Goal: Answer question/provide support: Share knowledge or assist other users

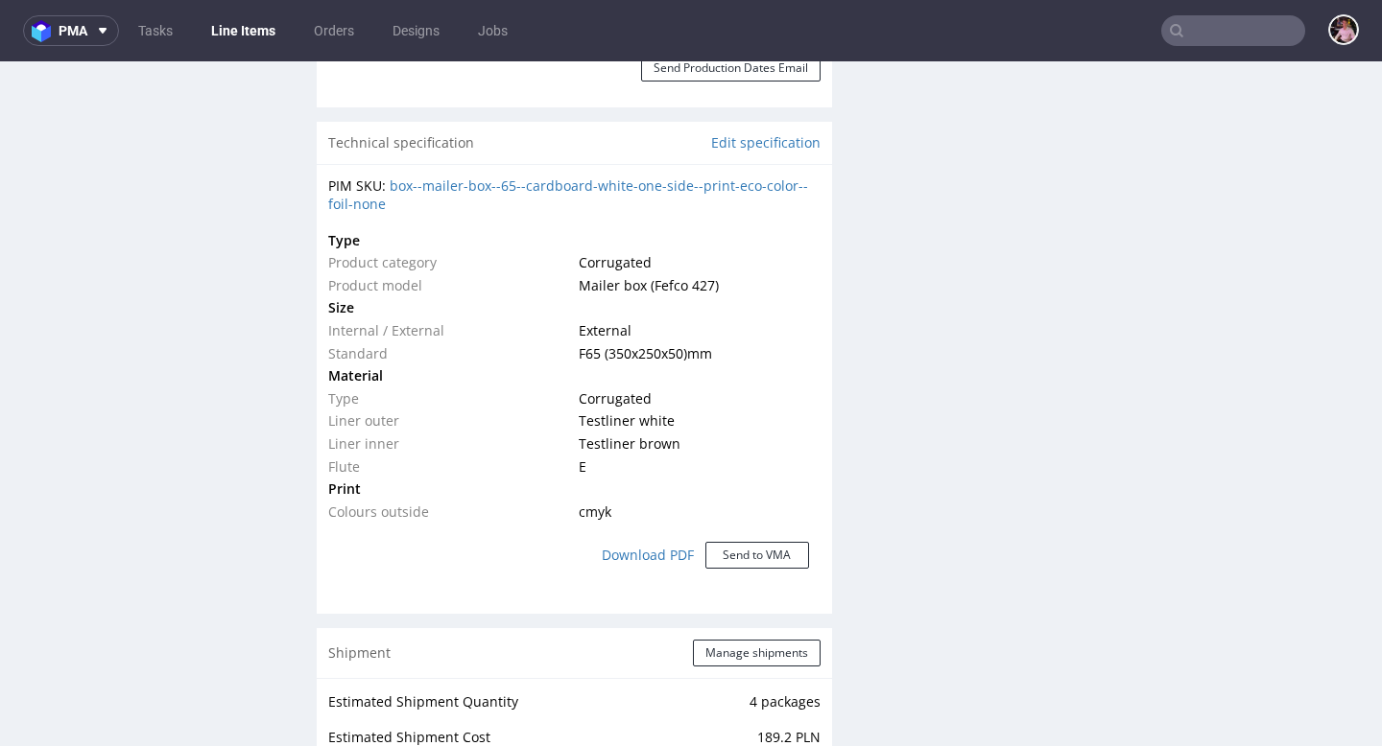
scroll to position [763, 0]
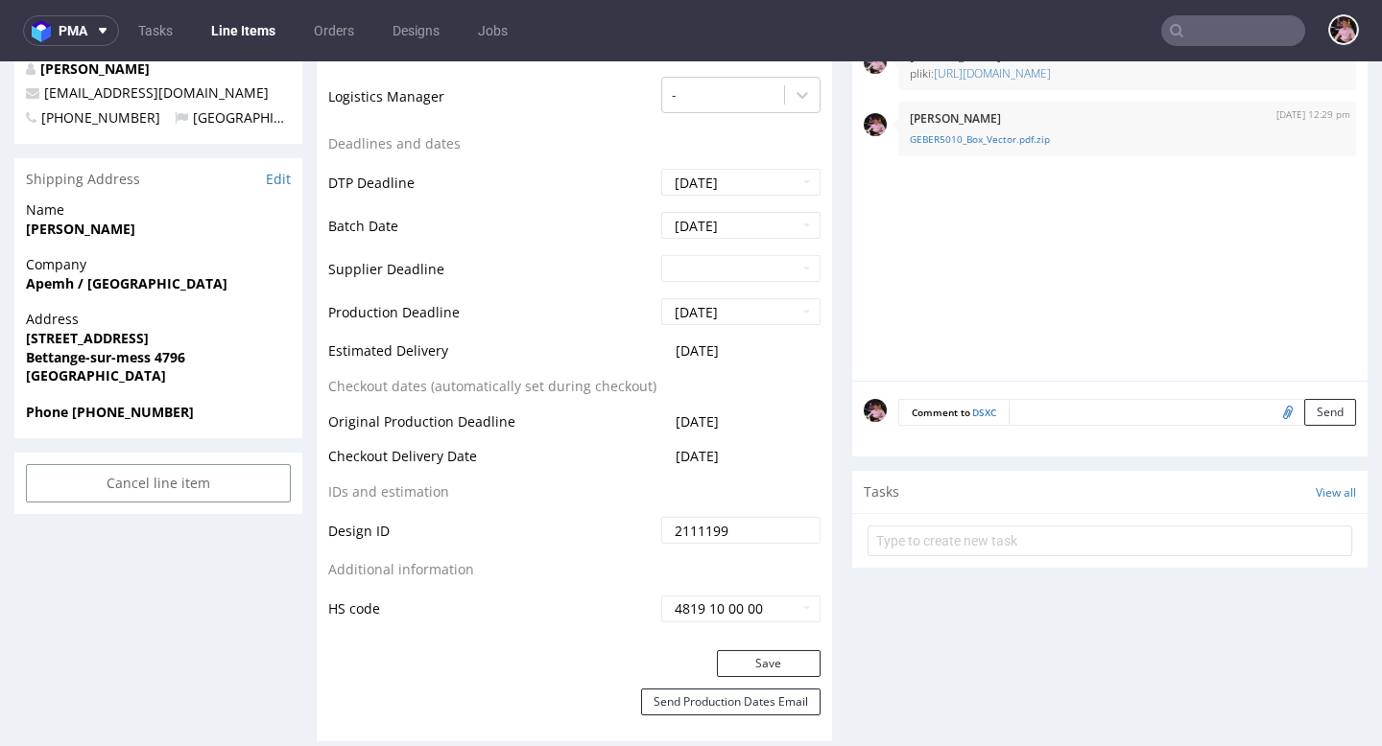
click at [1223, 35] on input "text" at bounding box center [1233, 30] width 144 height 31
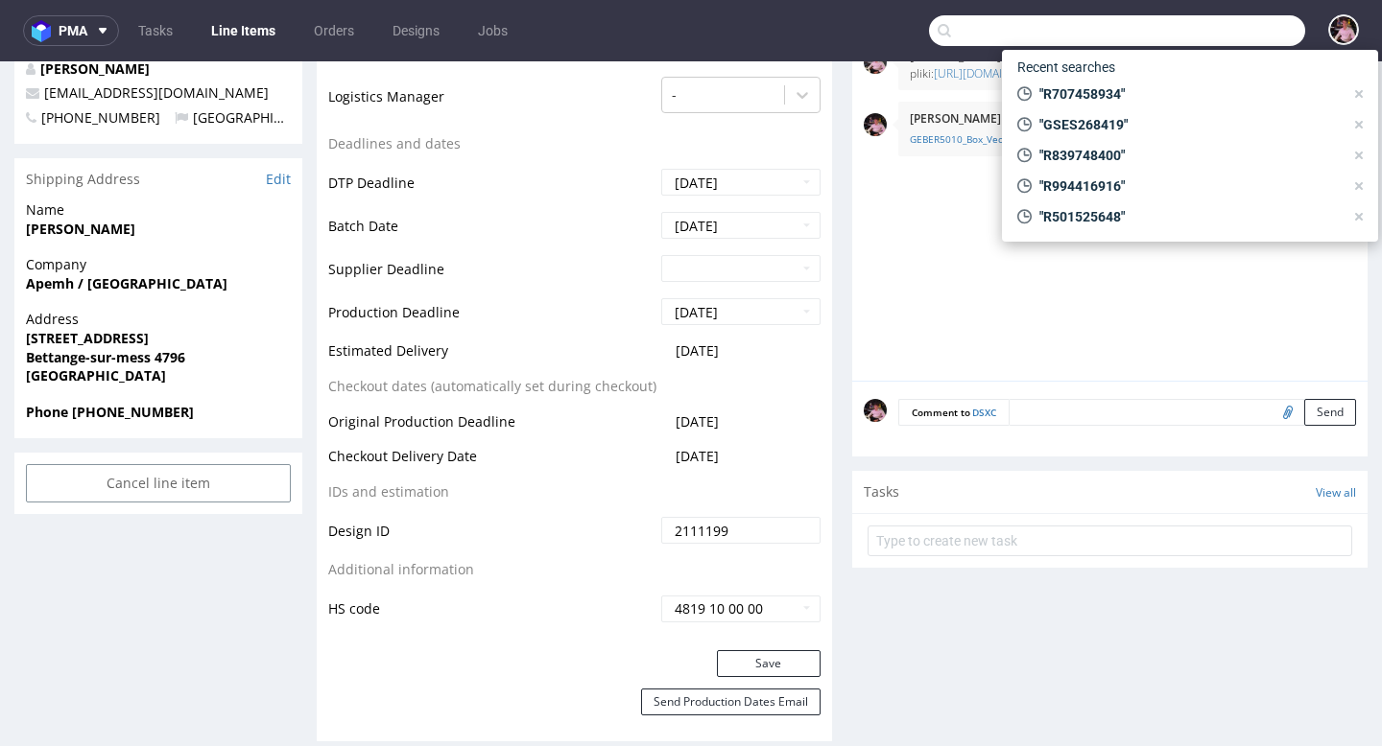
paste input "R898222897"
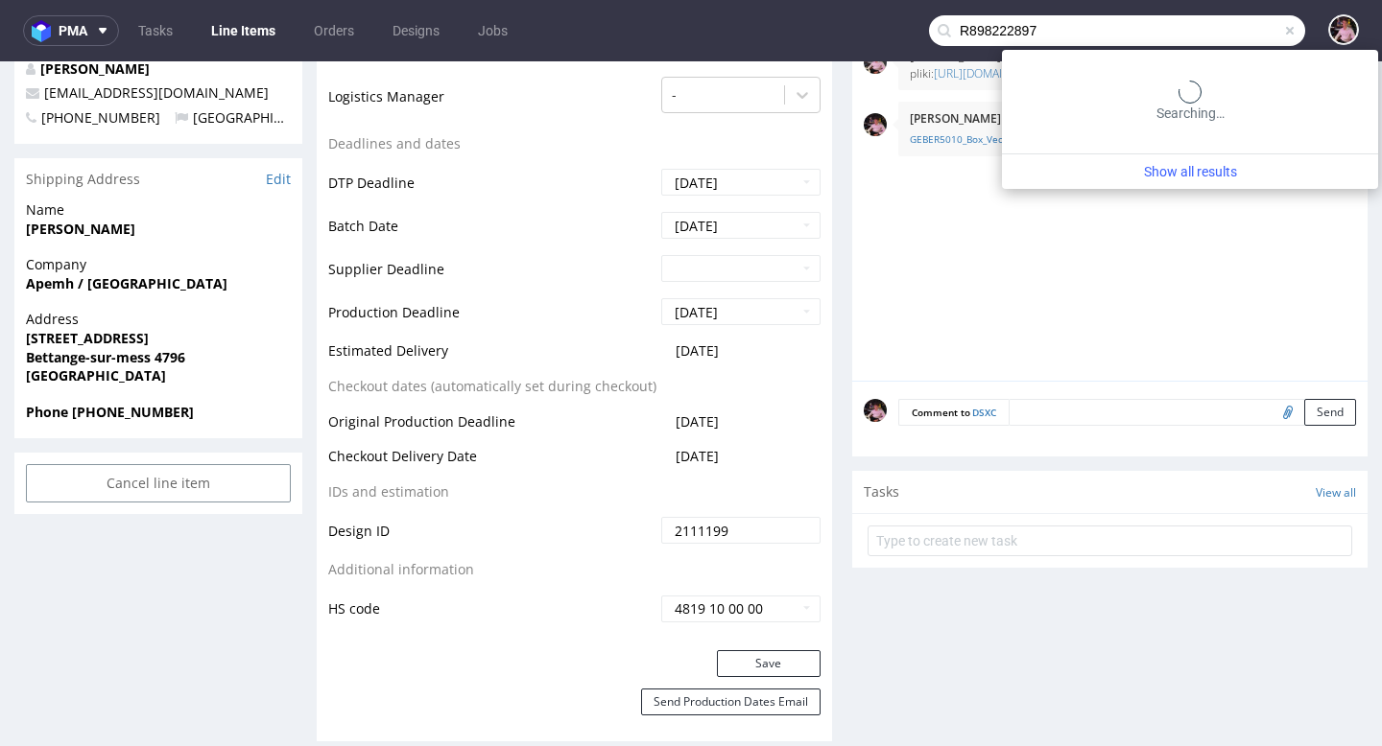
type input "R898222897"
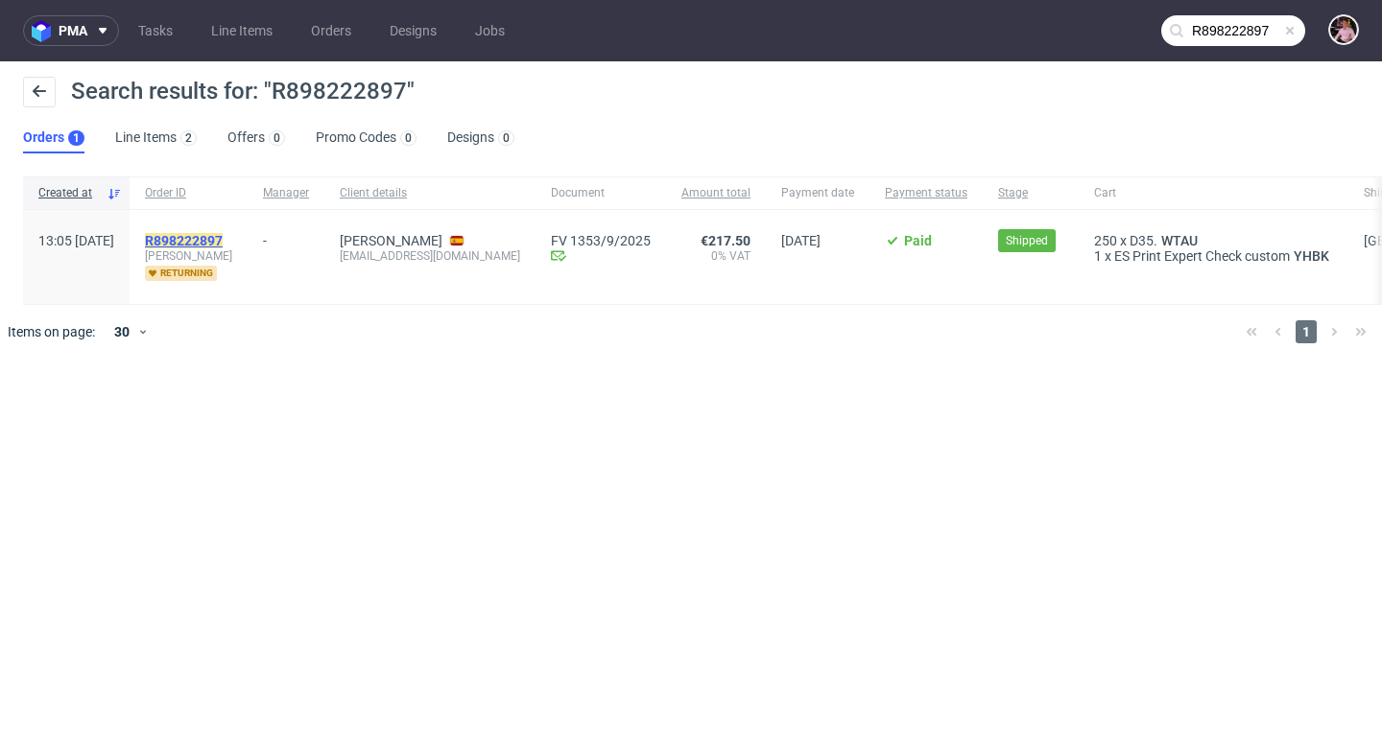
click at [223, 235] on mark "R898222897" at bounding box center [184, 240] width 78 height 15
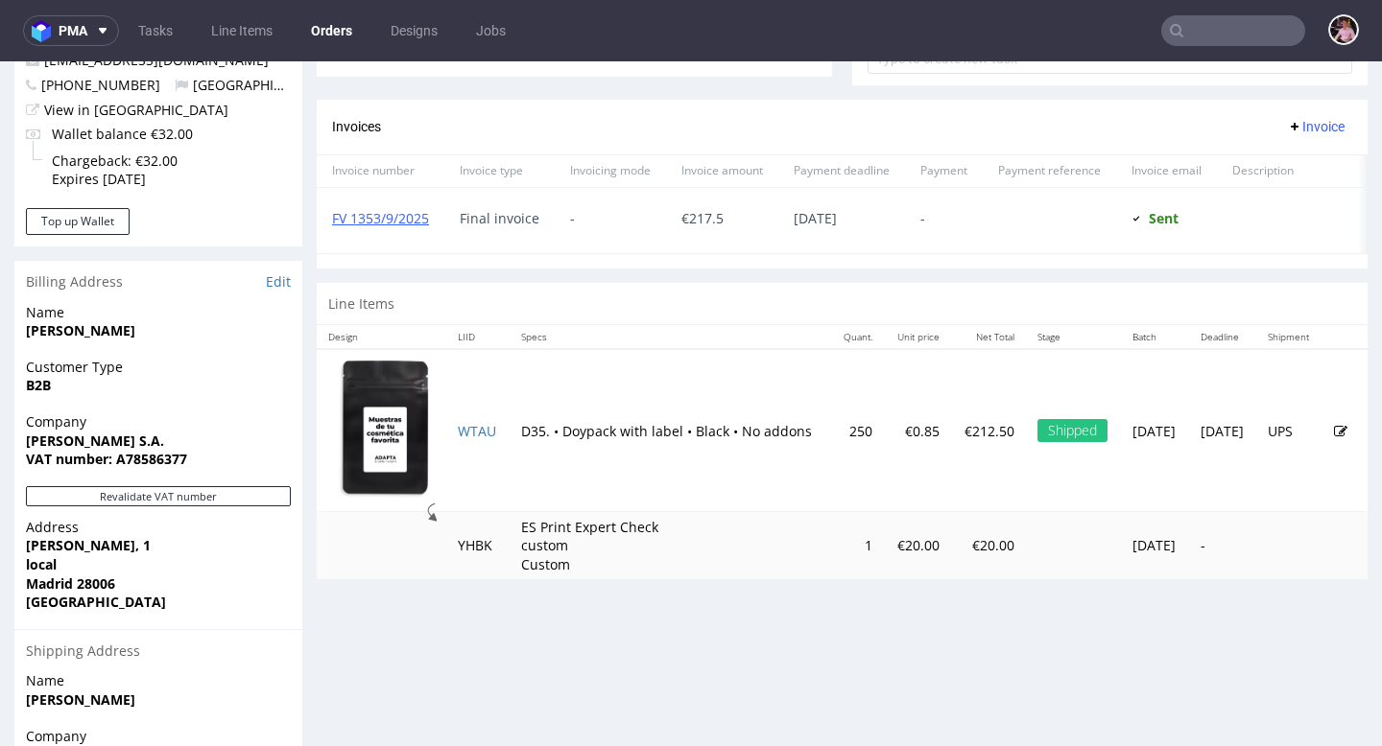
scroll to position [797, 0]
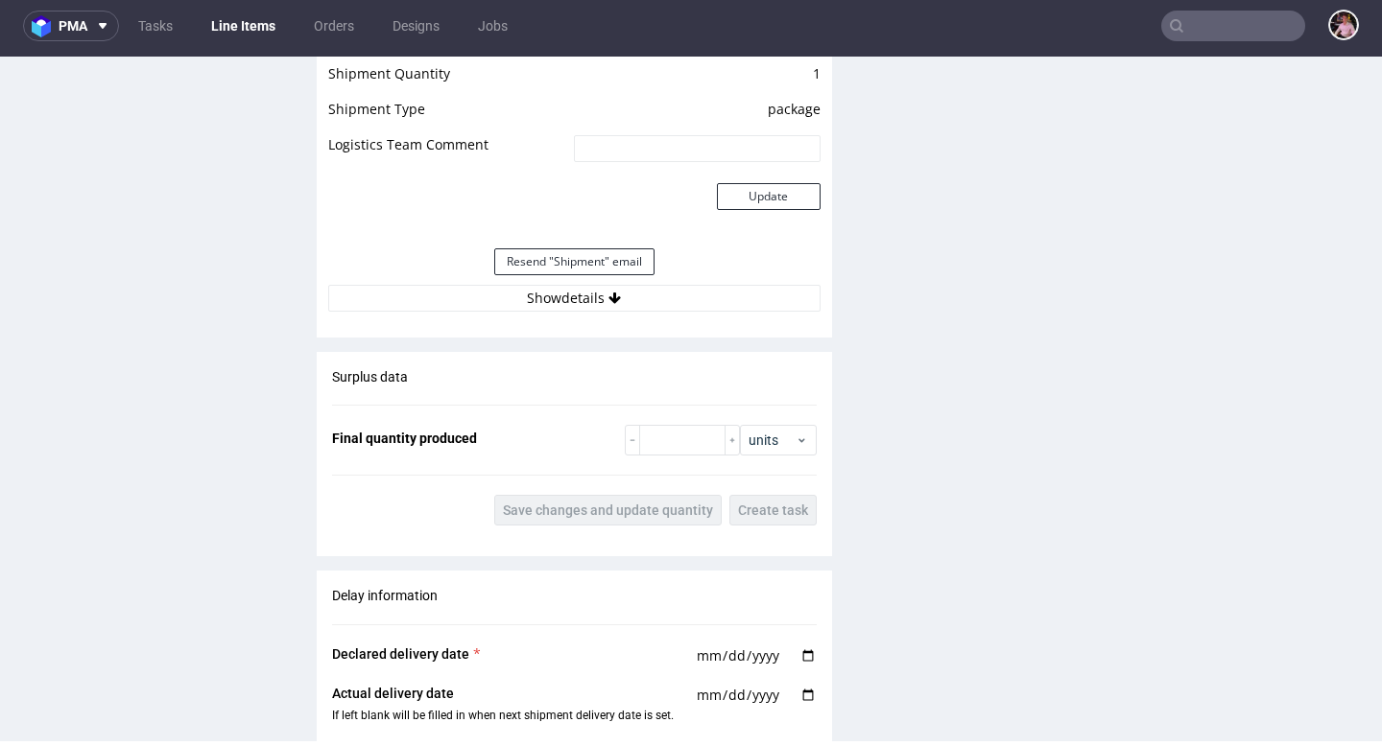
scroll to position [1992, 0]
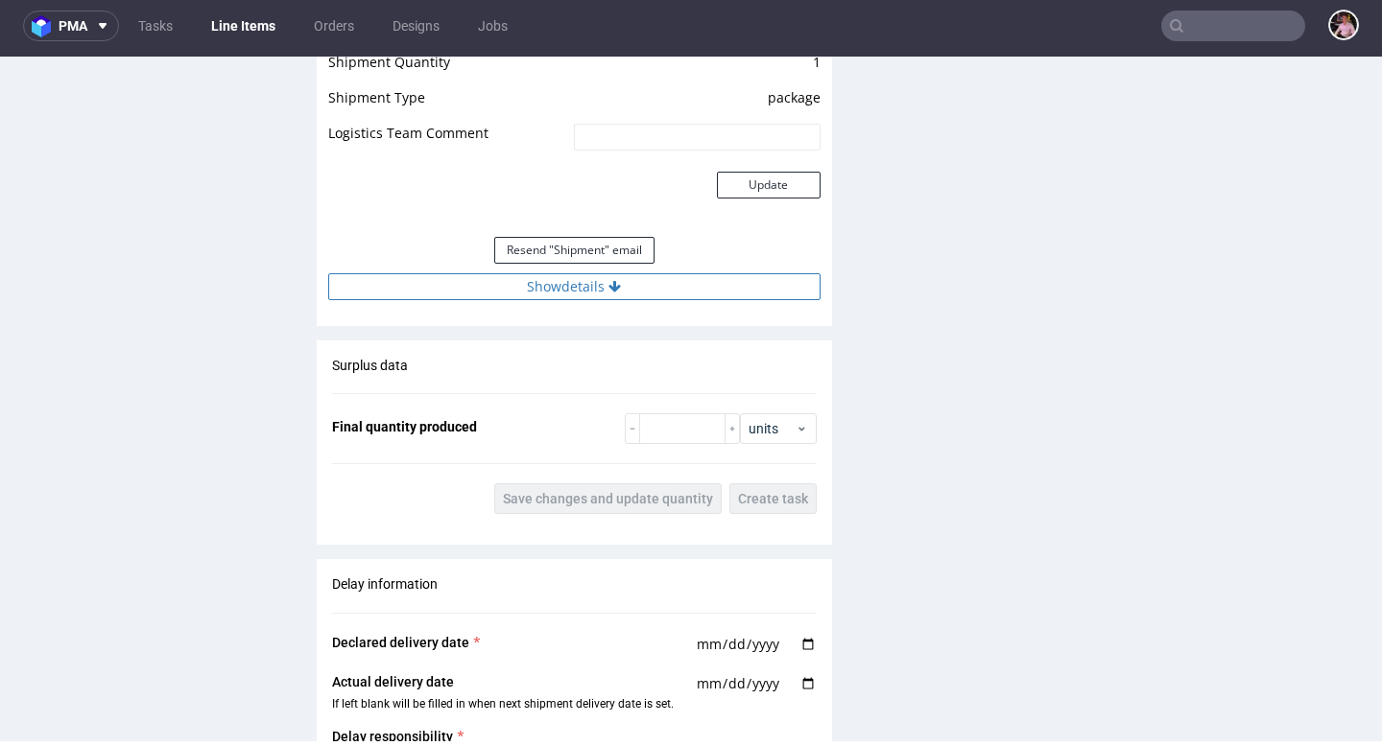
click at [584, 286] on button "Show details" at bounding box center [574, 286] width 492 height 27
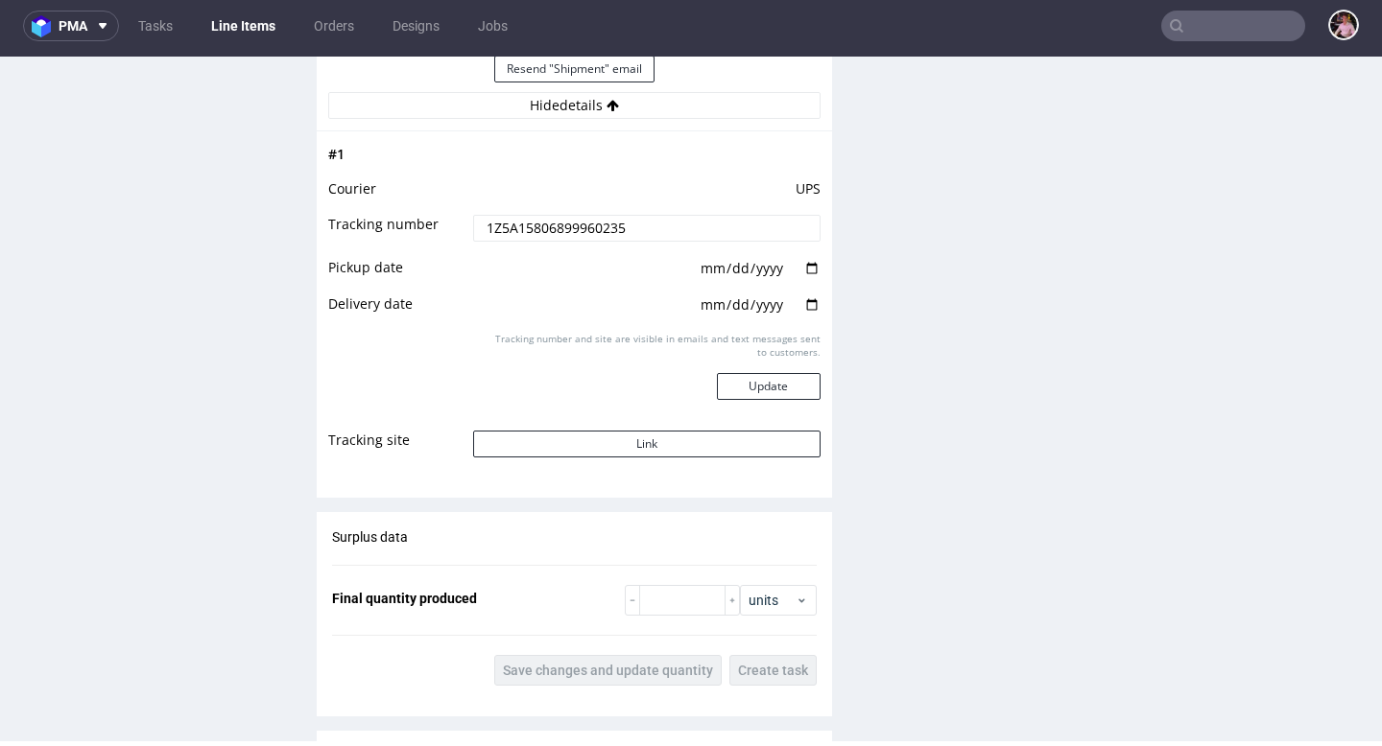
scroll to position [2208, 0]
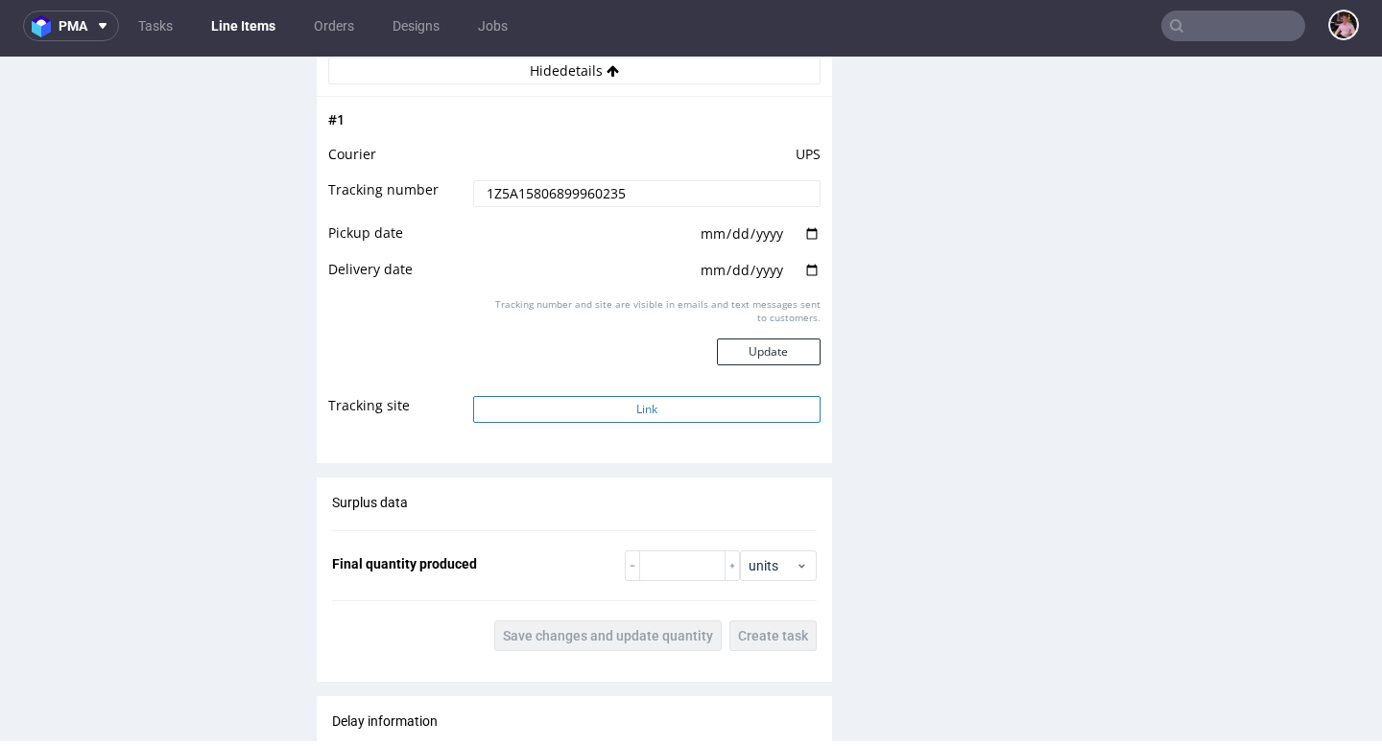
click at [672, 418] on button "Link" at bounding box center [646, 409] width 346 height 27
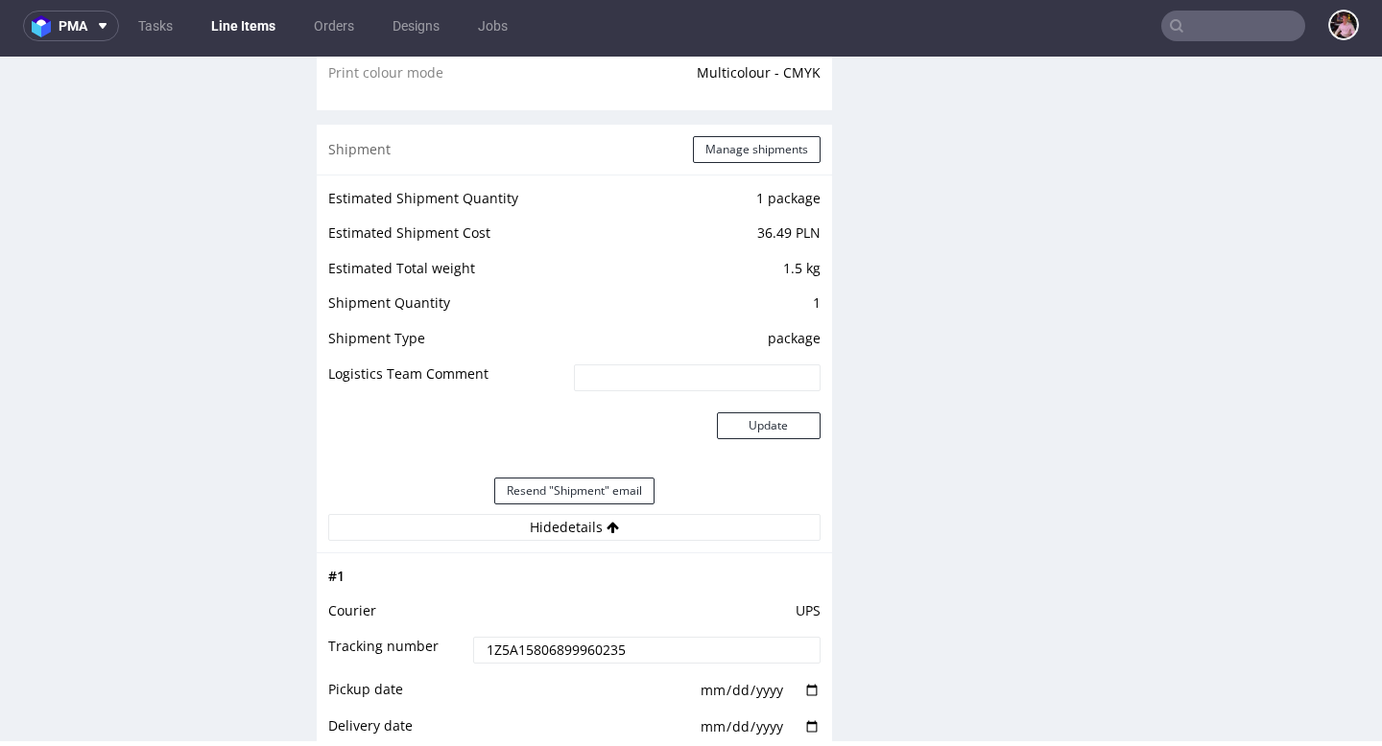
scroll to position [362, 0]
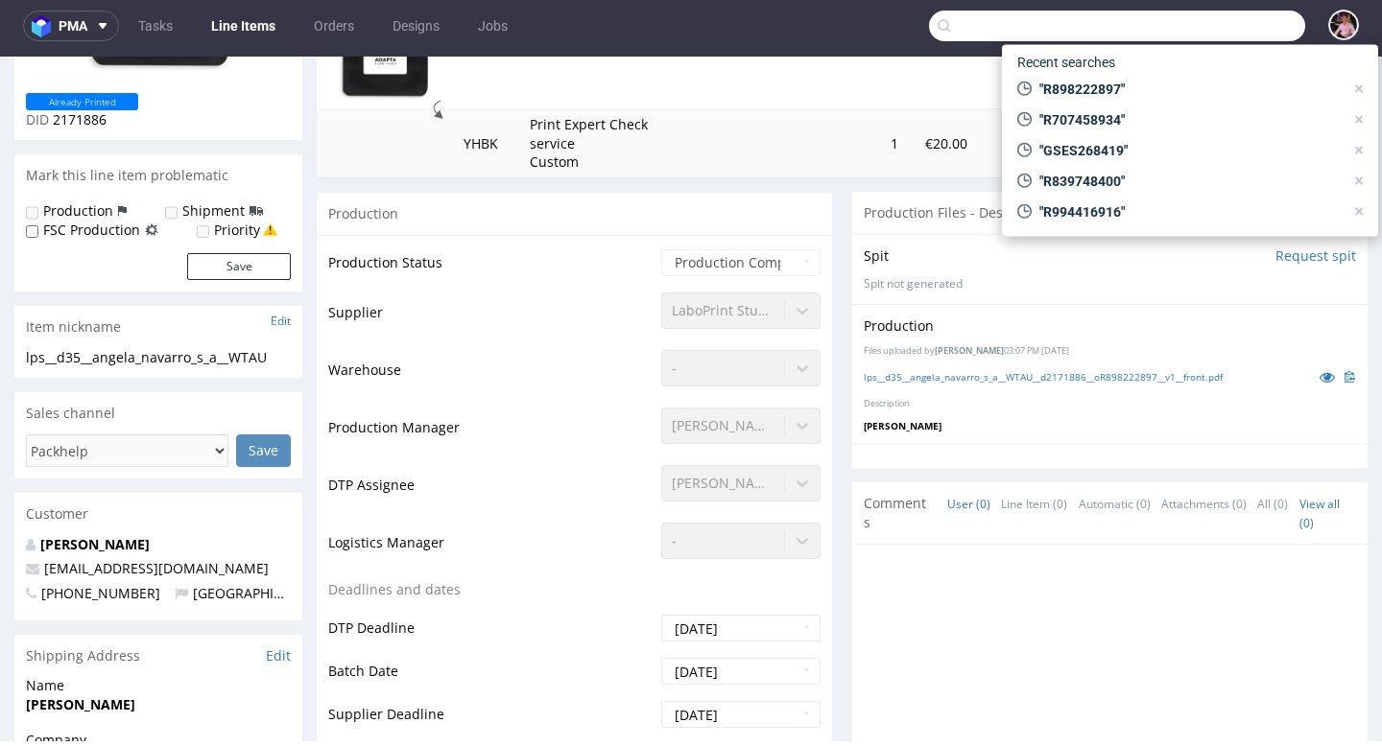
click at [1216, 28] on input "text" at bounding box center [1117, 26] width 376 height 31
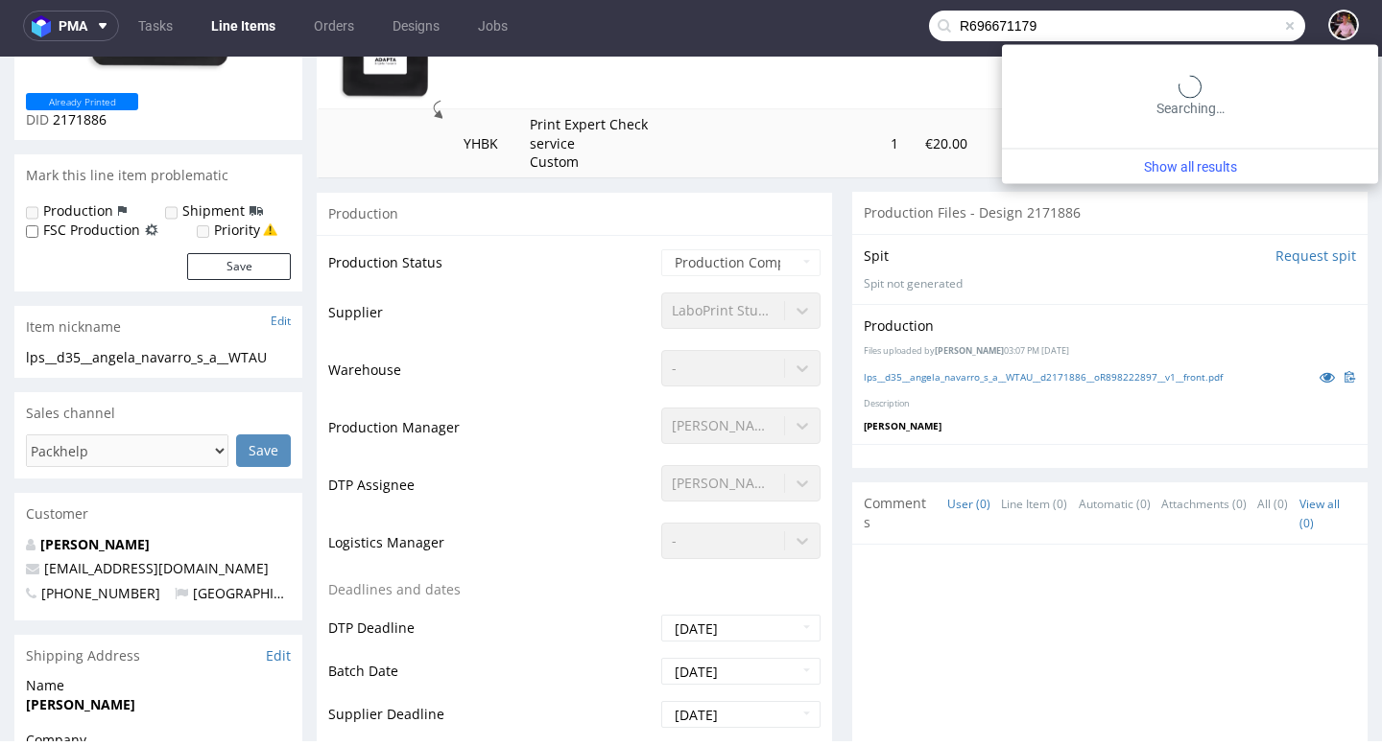
type input "R696671179"
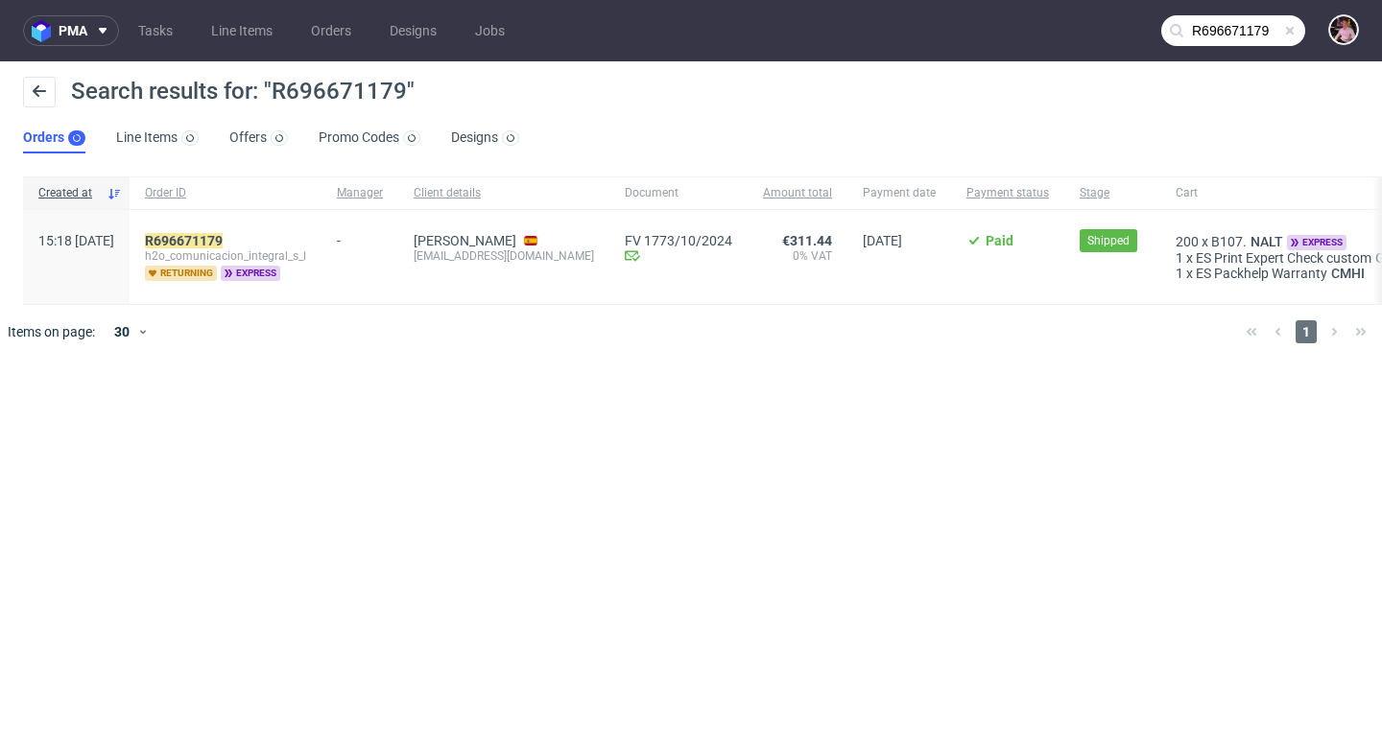
click at [243, 231] on div "R696671179 h2o_comunicacion_integral_s_l returning express" at bounding box center [226, 257] width 192 height 94
click at [223, 233] on mark "R696671179" at bounding box center [184, 240] width 78 height 15
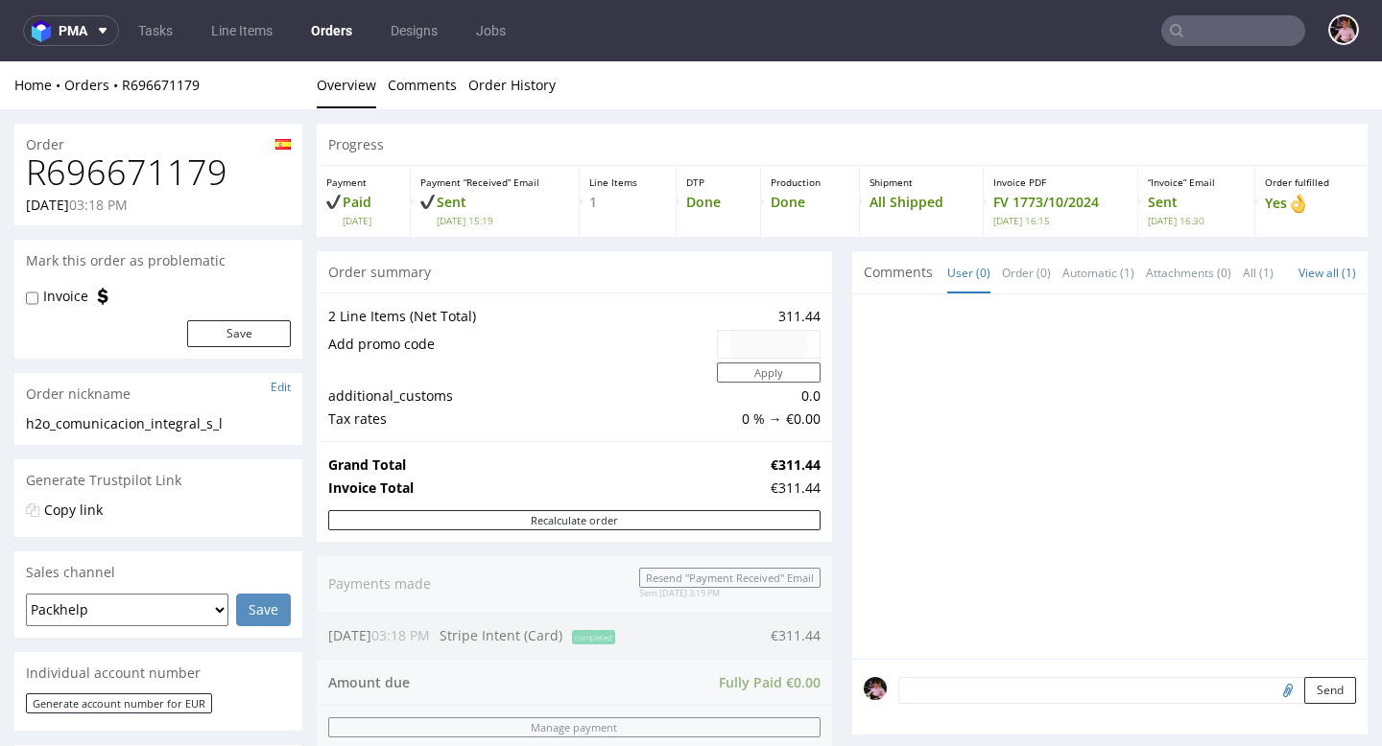
click at [1211, 24] on input "text" at bounding box center [1233, 30] width 144 height 31
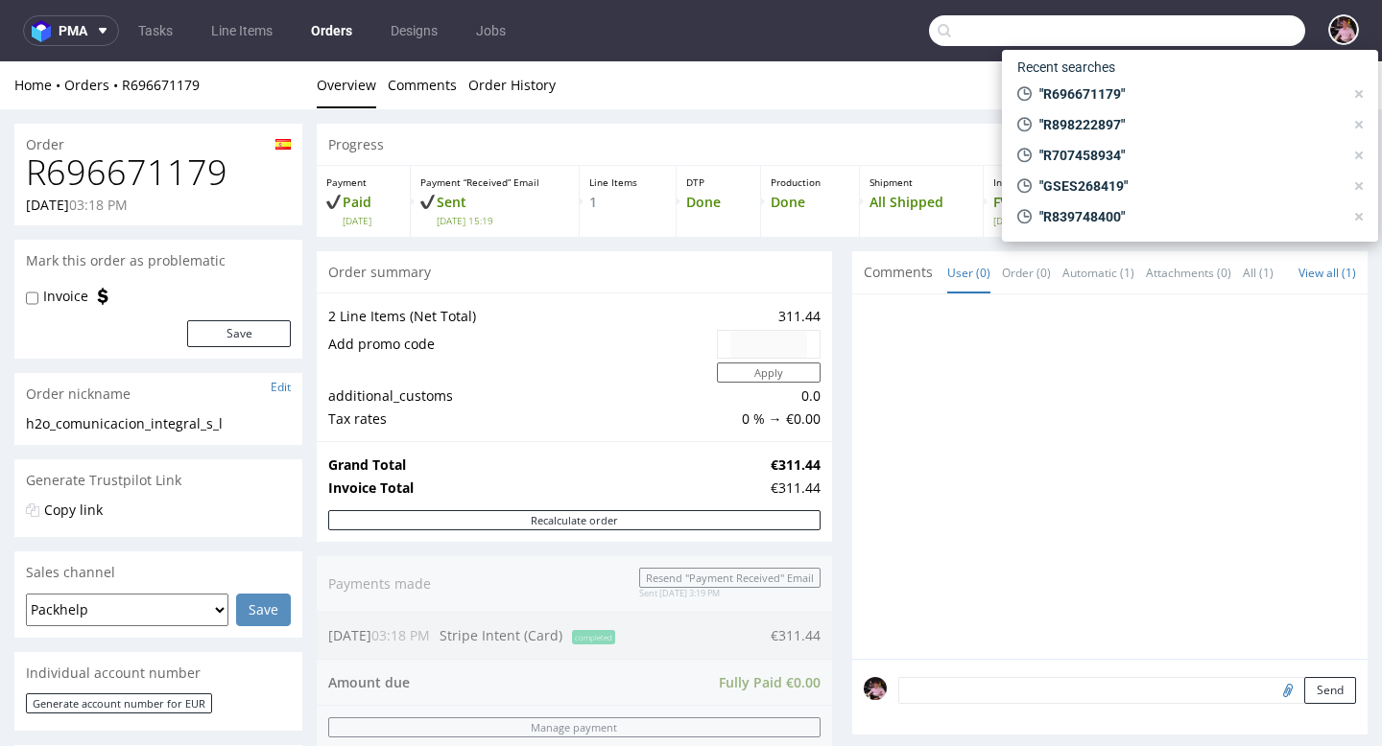
paste input "R707458934"
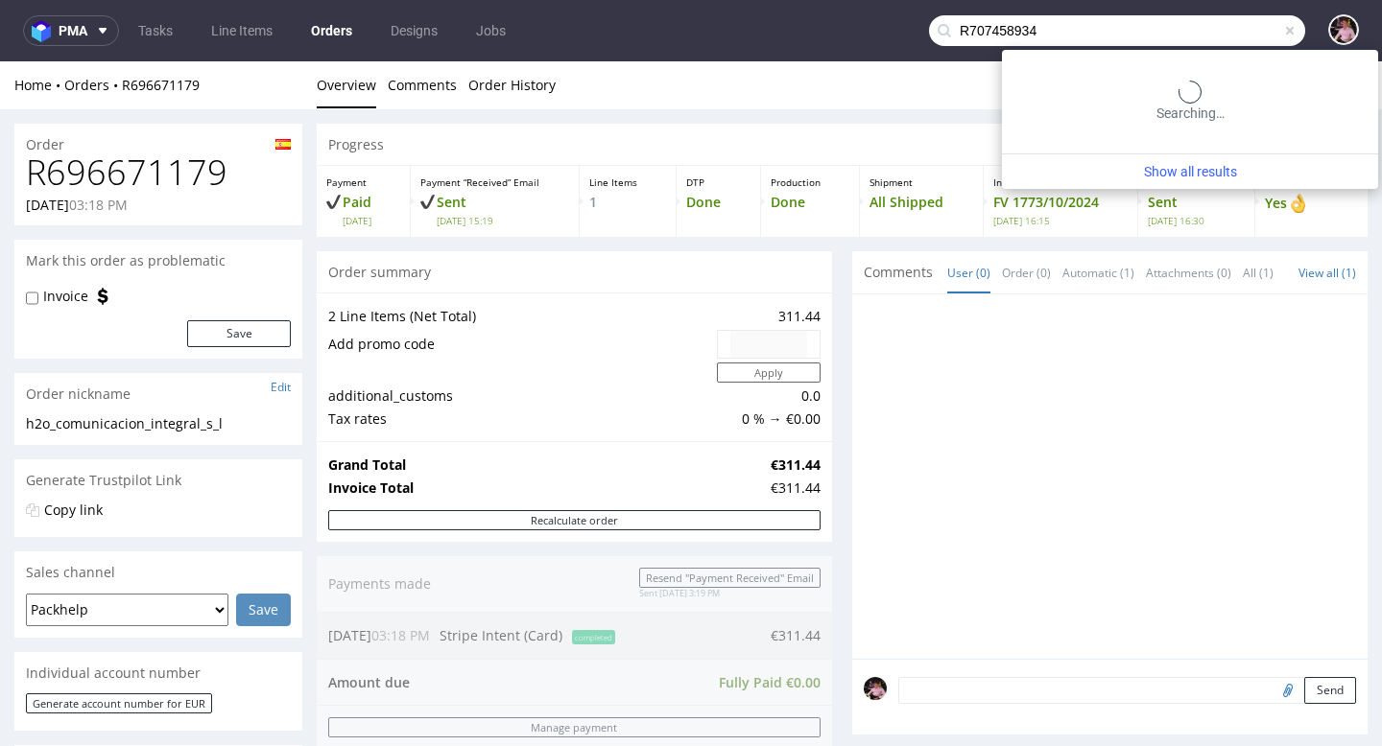
type input "R707458934"
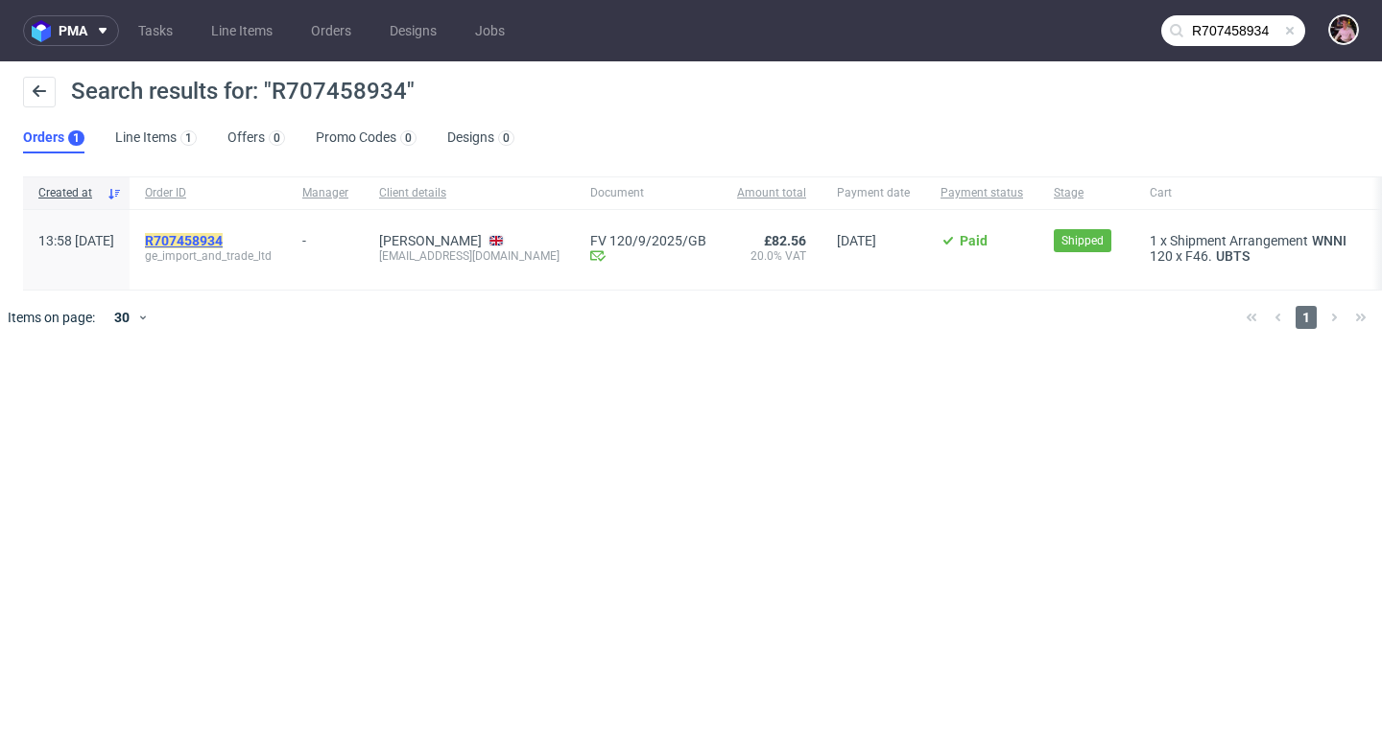
click at [223, 233] on mark "R707458934" at bounding box center [184, 240] width 78 height 15
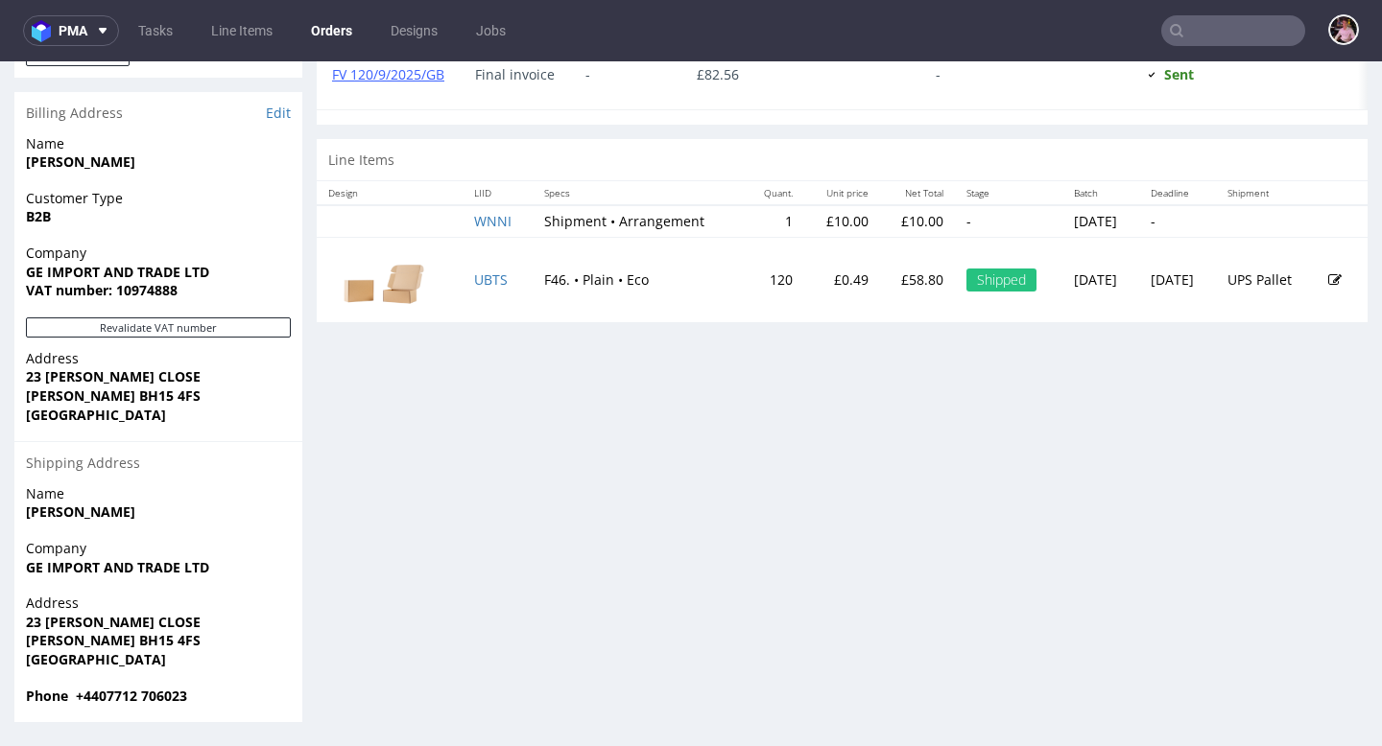
scroll to position [5, 0]
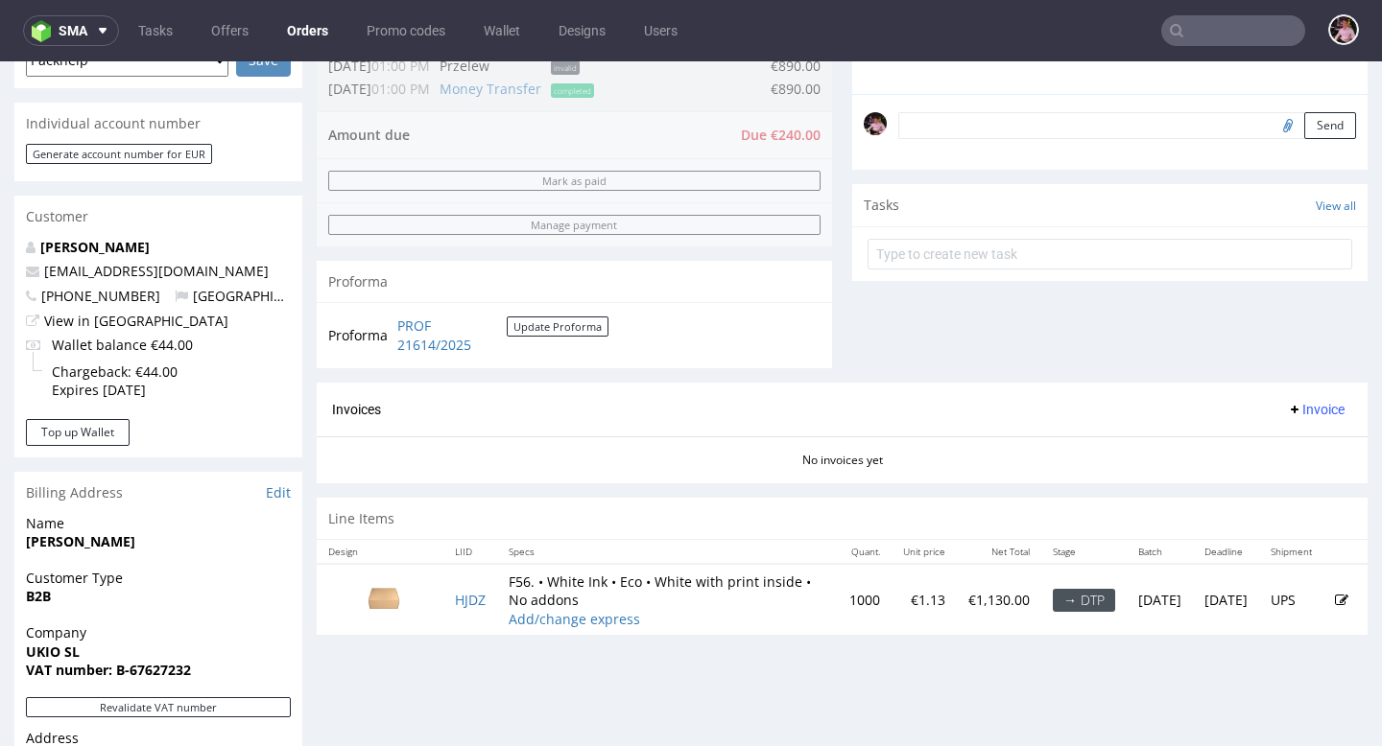
scroll to position [915, 0]
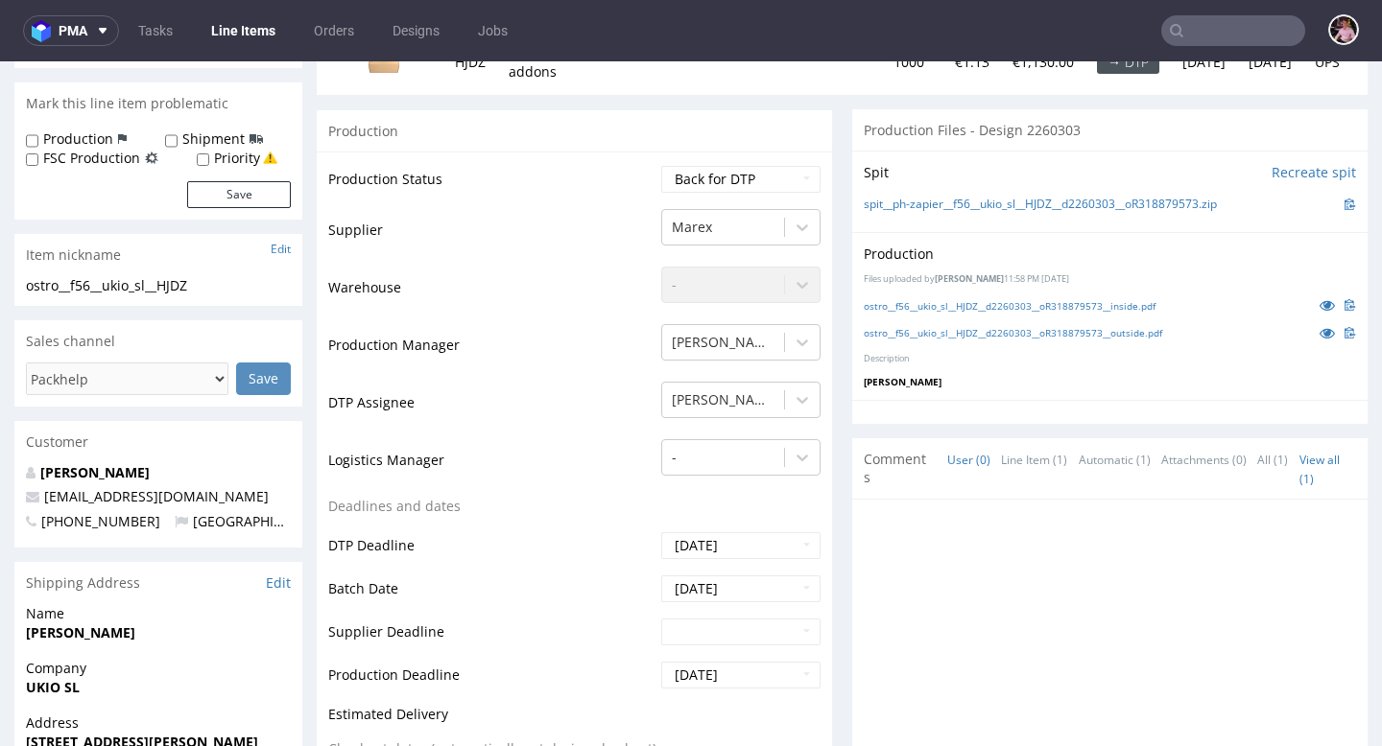
scroll to position [1053, 0]
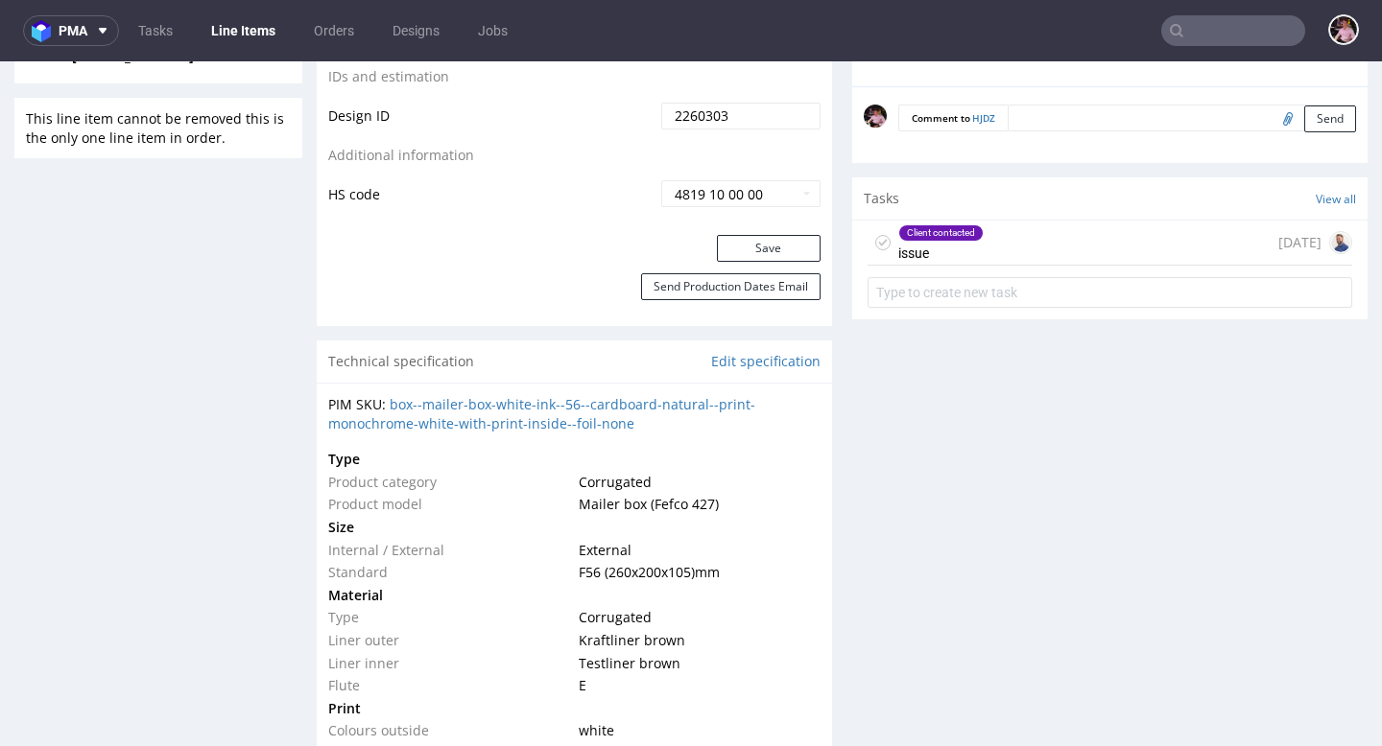
click at [1139, 245] on div "Client contacted issue 13 days ago" at bounding box center [1109, 243] width 485 height 45
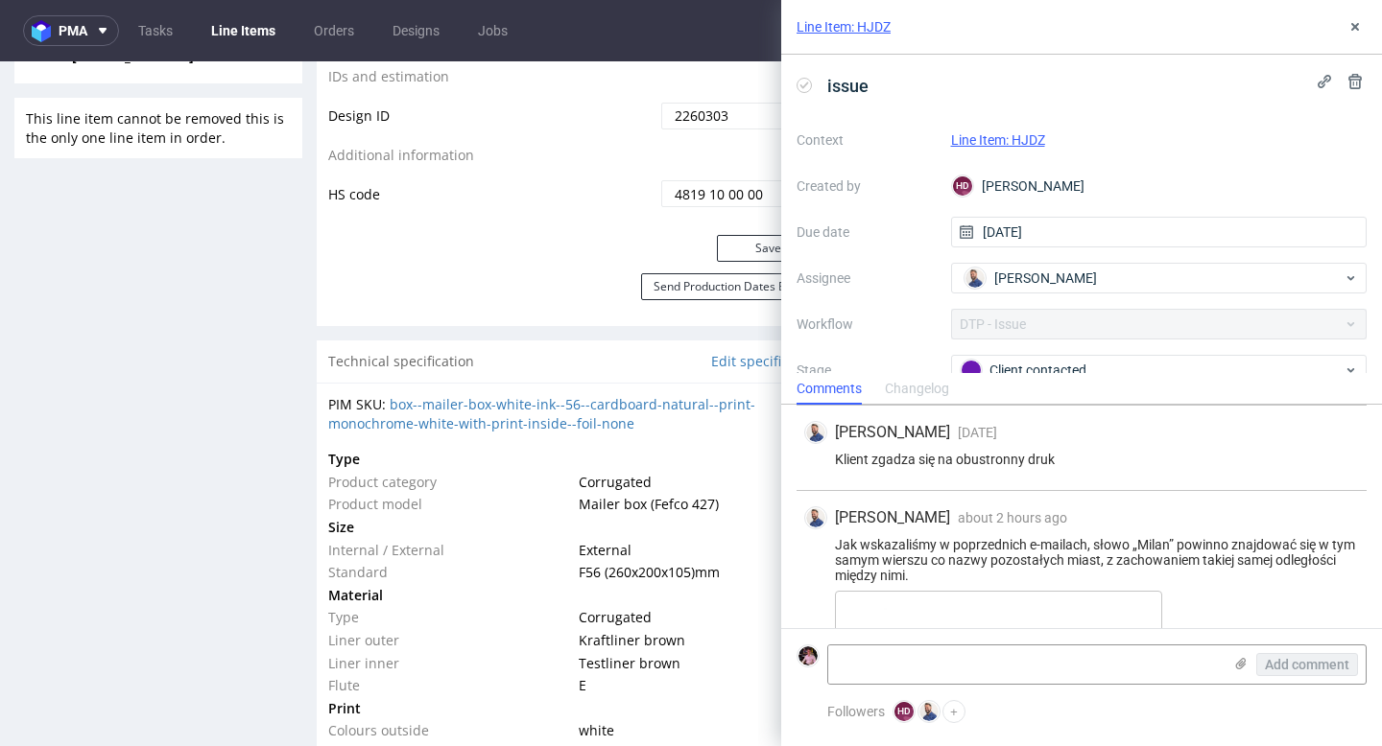
scroll to position [1375, 0]
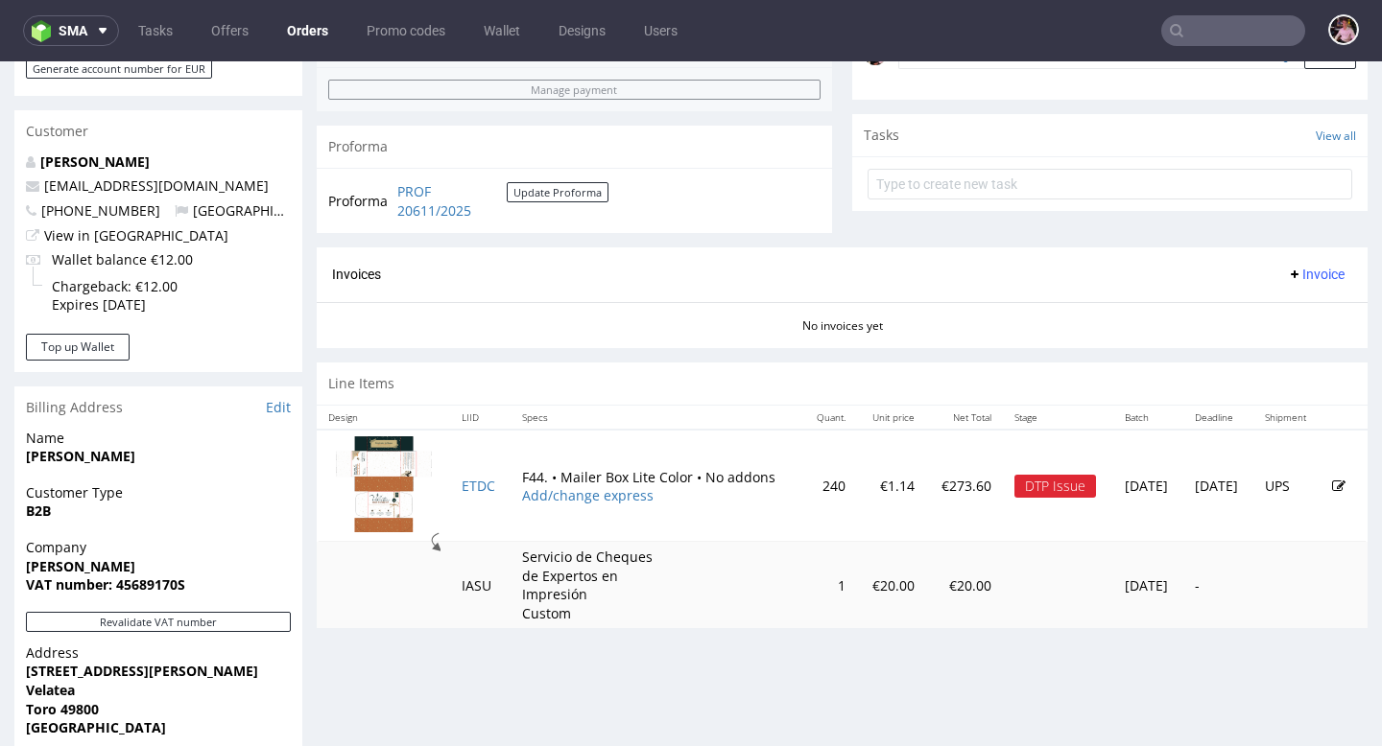
scroll to position [711, 0]
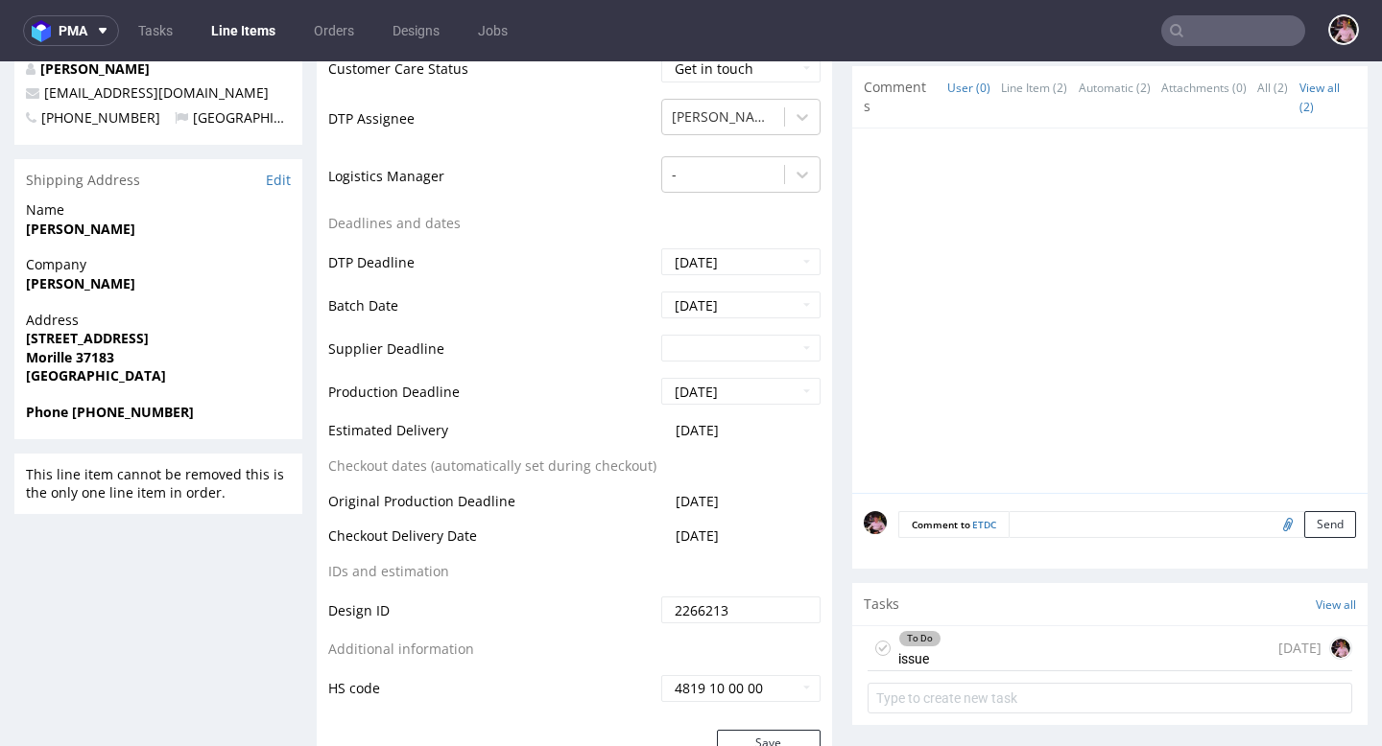
scroll to position [773, 0]
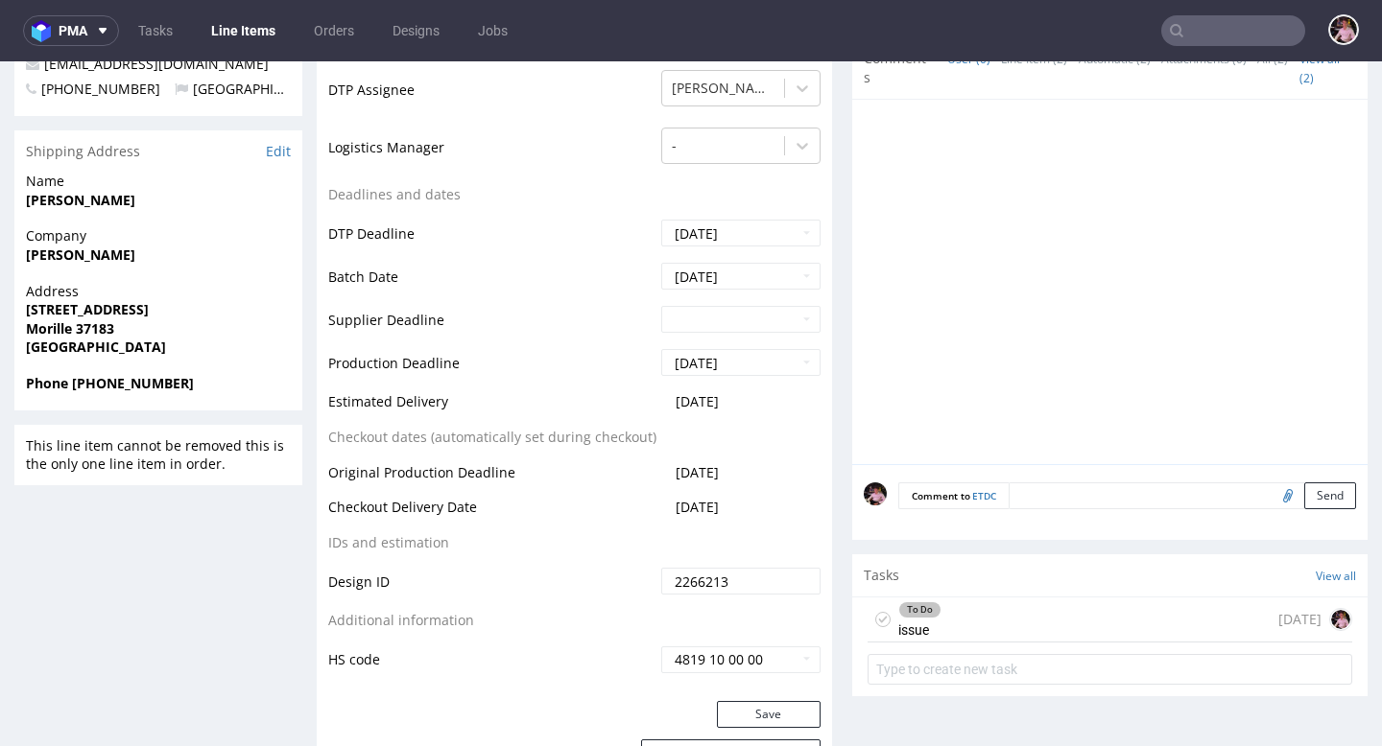
click at [1000, 641] on div "To Do issue 7 days ago" at bounding box center [1109, 620] width 485 height 45
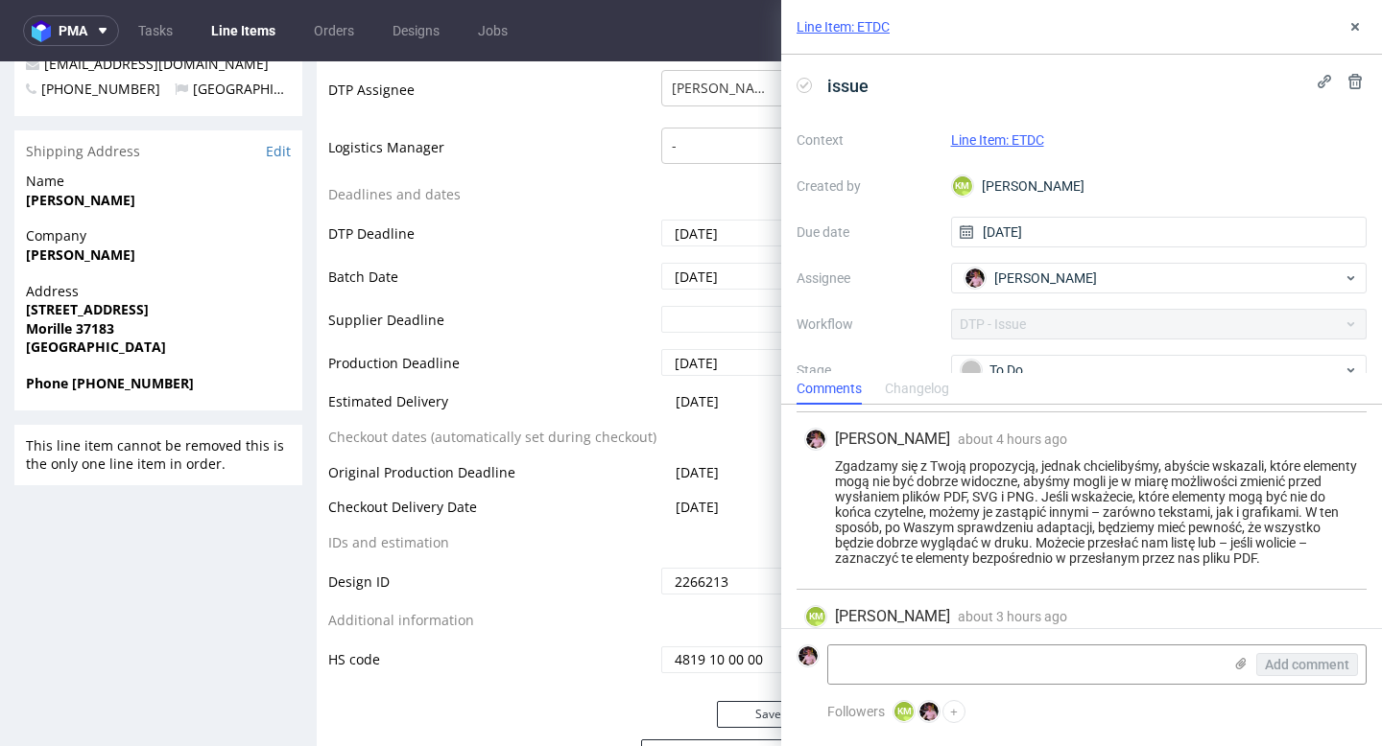
scroll to position [1110, 0]
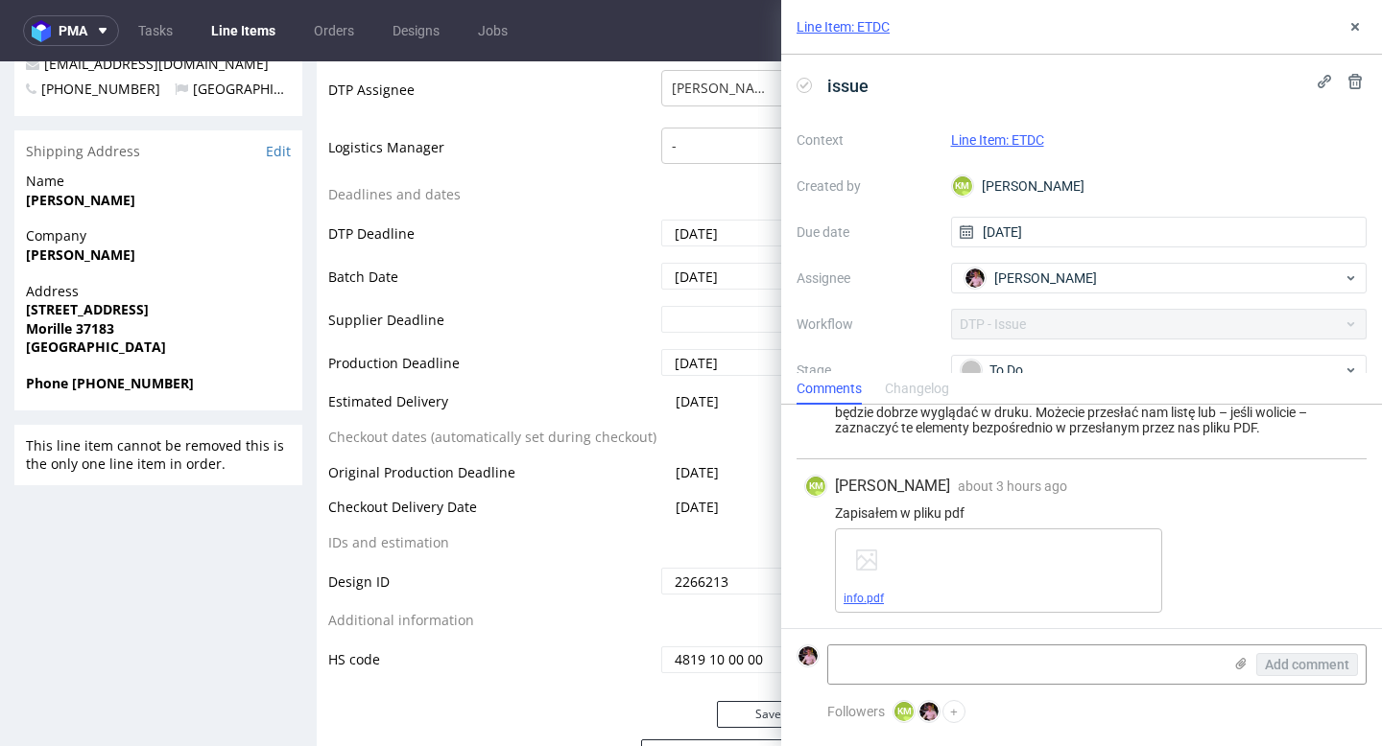
click at [855, 599] on link "info.pdf" at bounding box center [863, 598] width 40 height 13
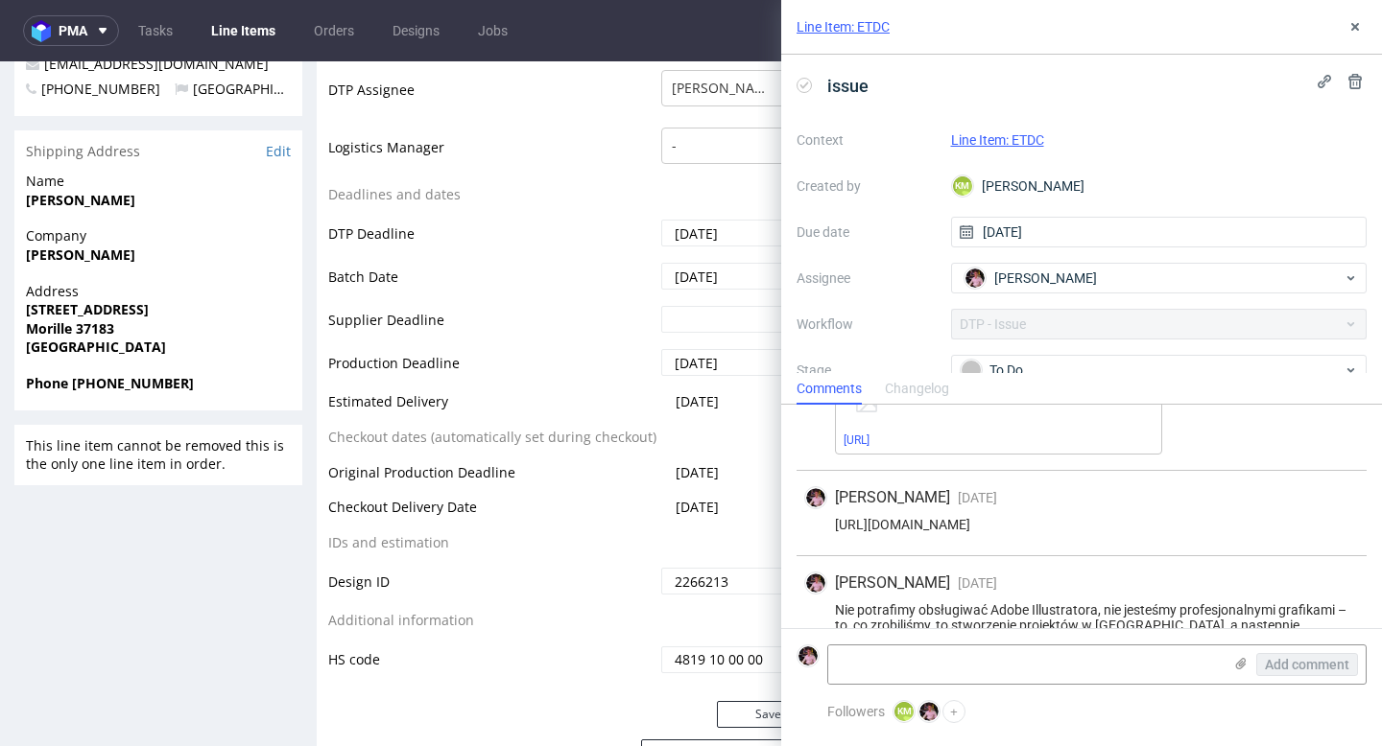
scroll to position [317, 0]
click at [1046, 529] on div "https://app-eu1.hubspot.com/contacts/25600958/record/0-5/239066346683/" at bounding box center [1081, 526] width 555 height 15
copy div "https://app-eu1.hubspot.com/contacts/25600958/record/0-5/239066346683/"
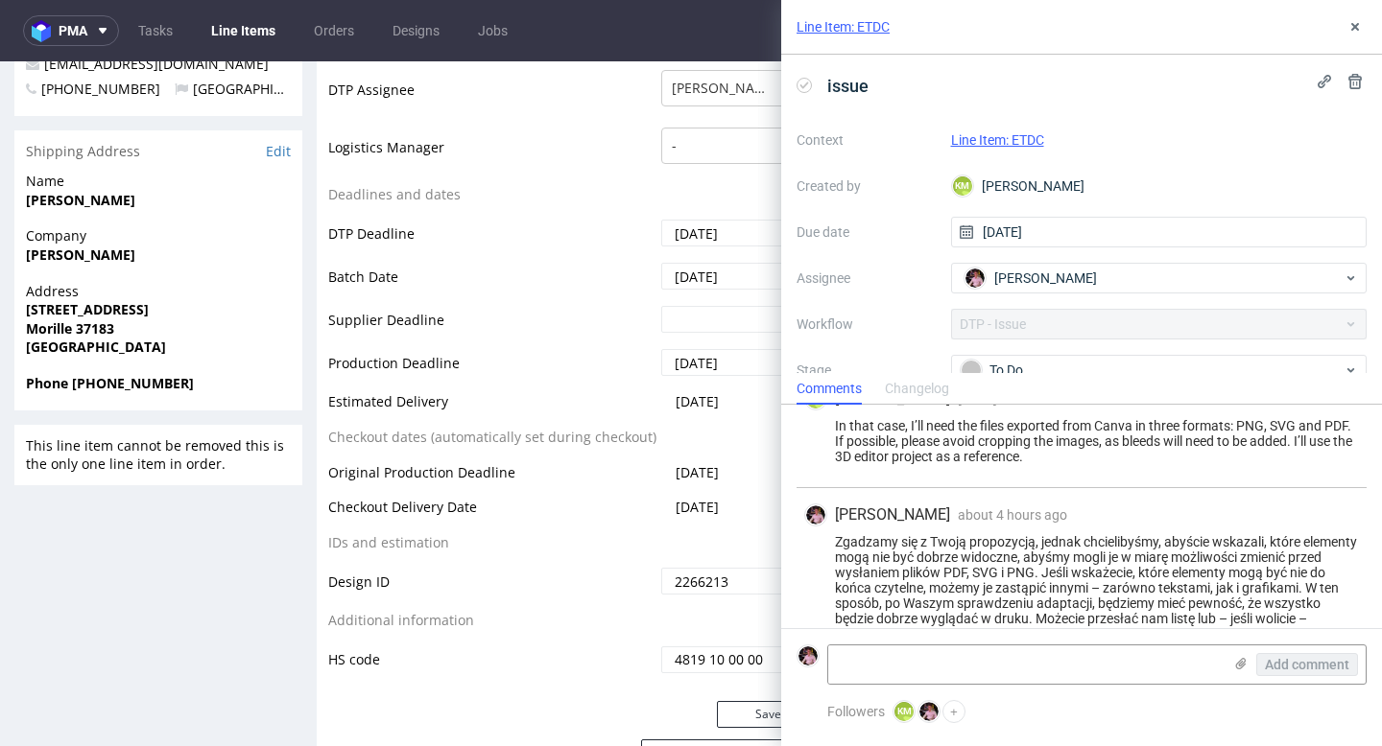
scroll to position [1110, 0]
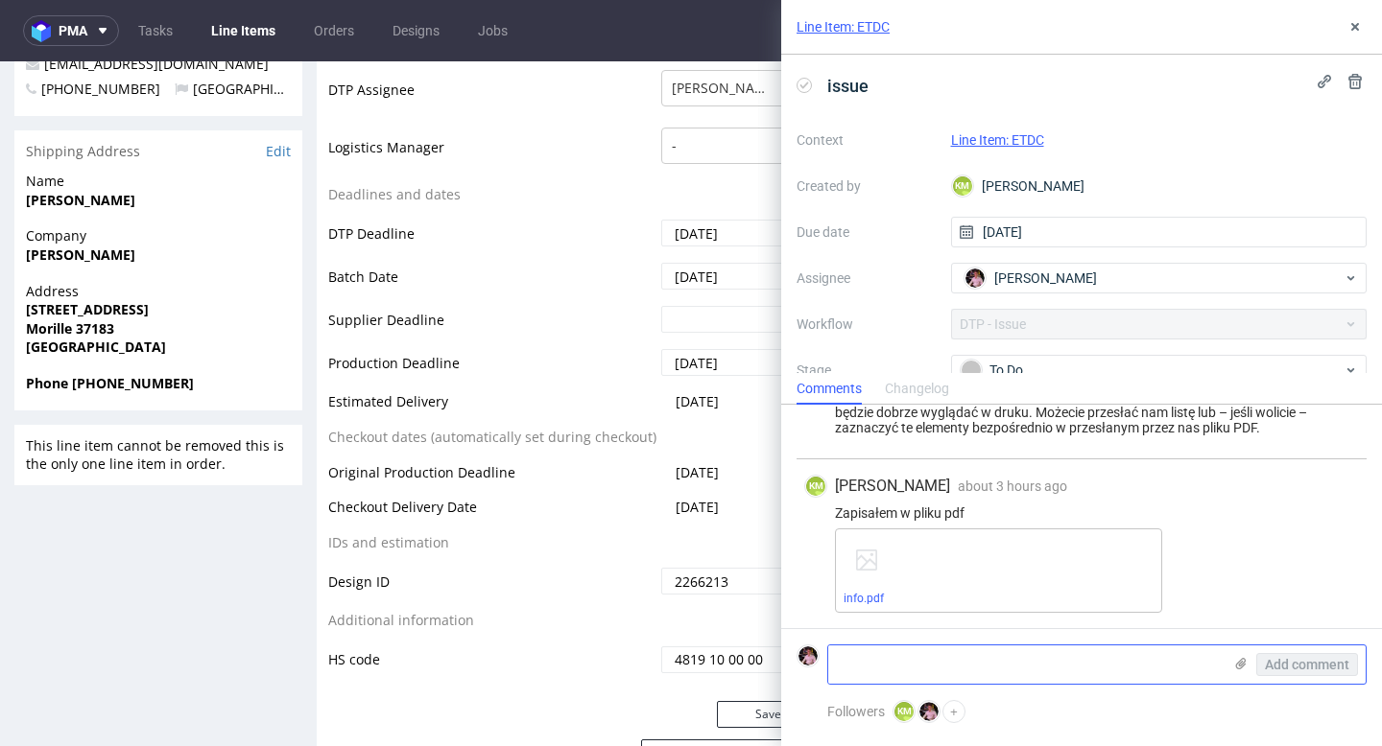
click at [965, 665] on textarea at bounding box center [1024, 665] width 393 height 38
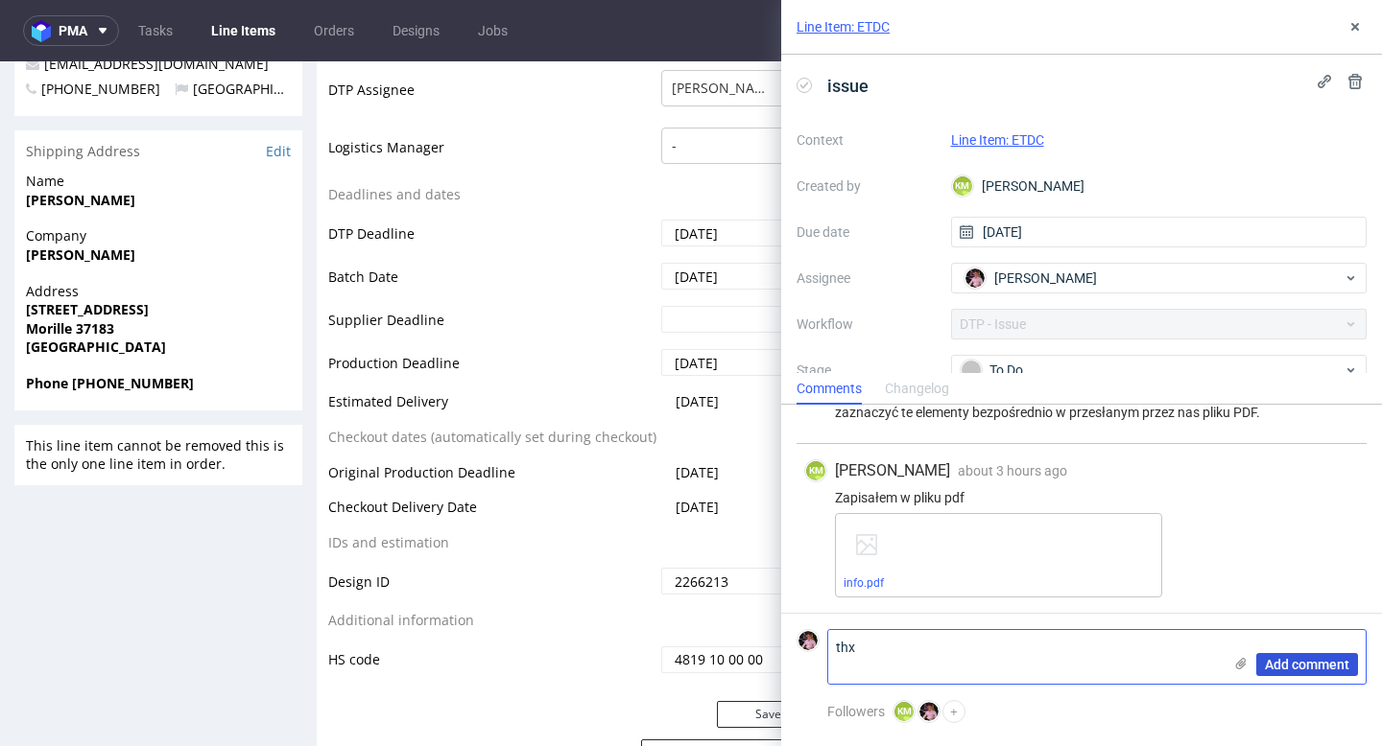
type textarea "thx"
click at [1324, 656] on button "Add comment" at bounding box center [1307, 664] width 102 height 23
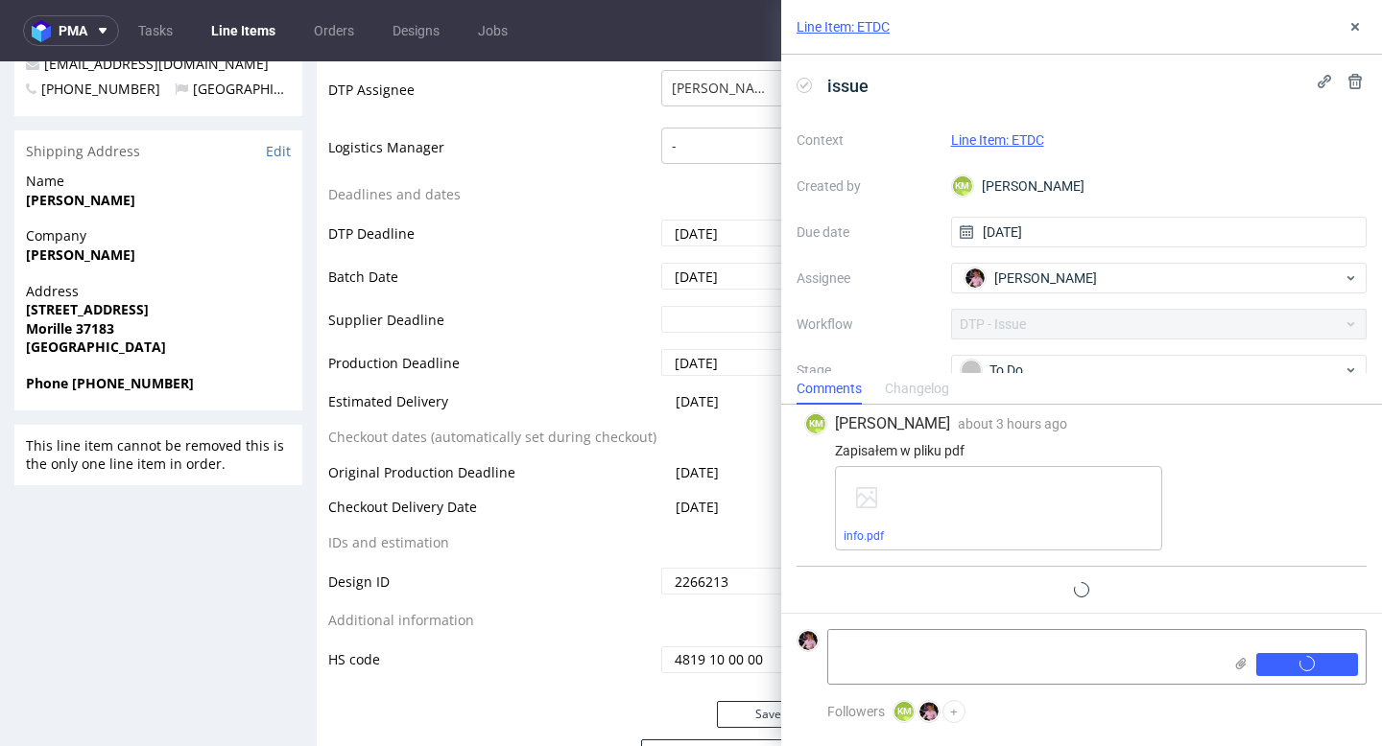
scroll to position [1196, 0]
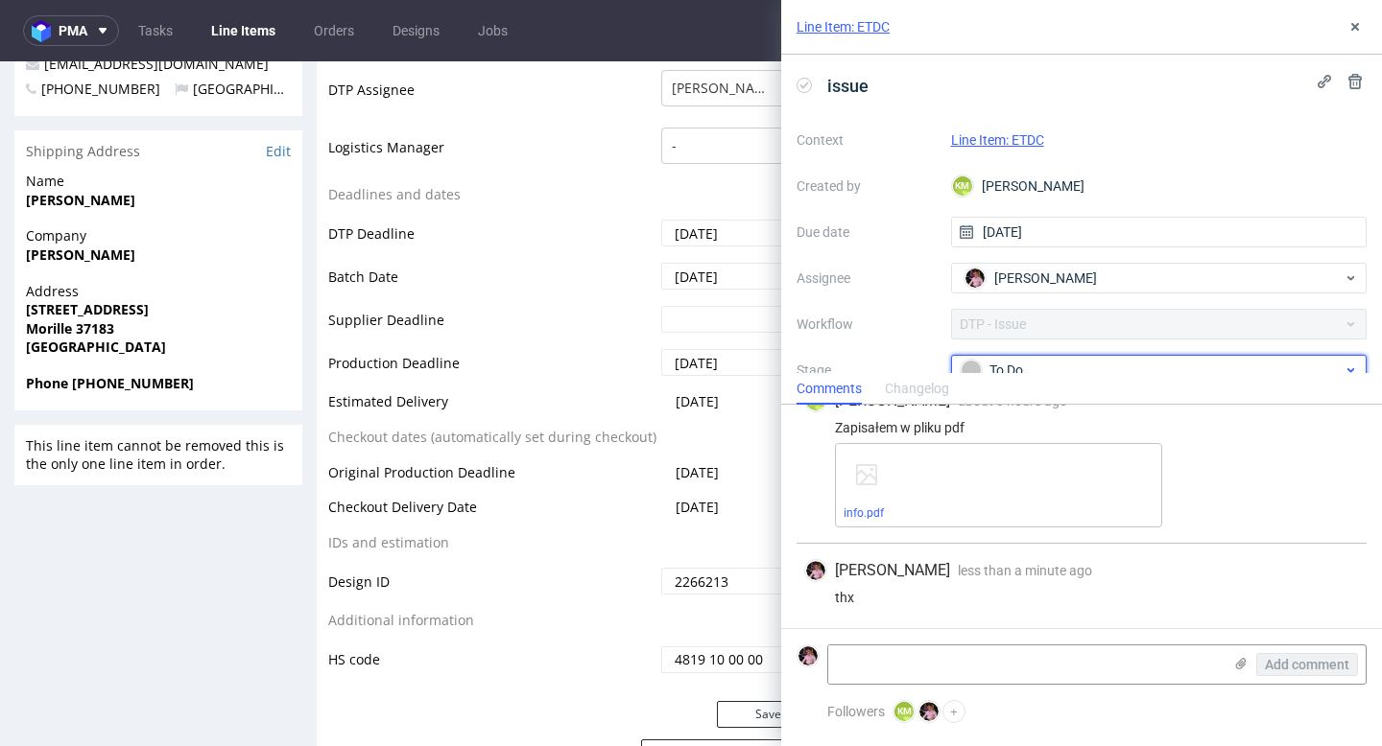
click at [1103, 364] on div "To Do" at bounding box center [1151, 370] width 382 height 21
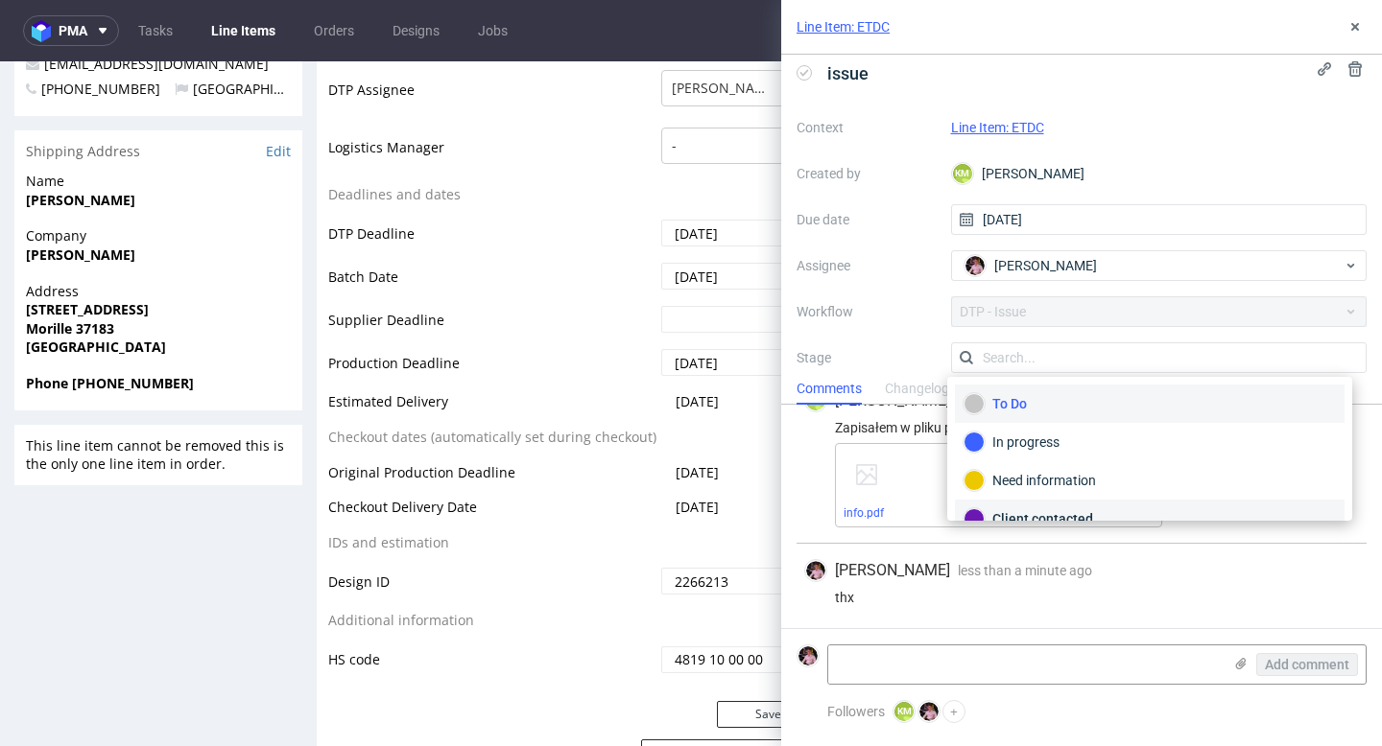
click at [1053, 509] on div "Client contacted" at bounding box center [1149, 519] width 372 height 21
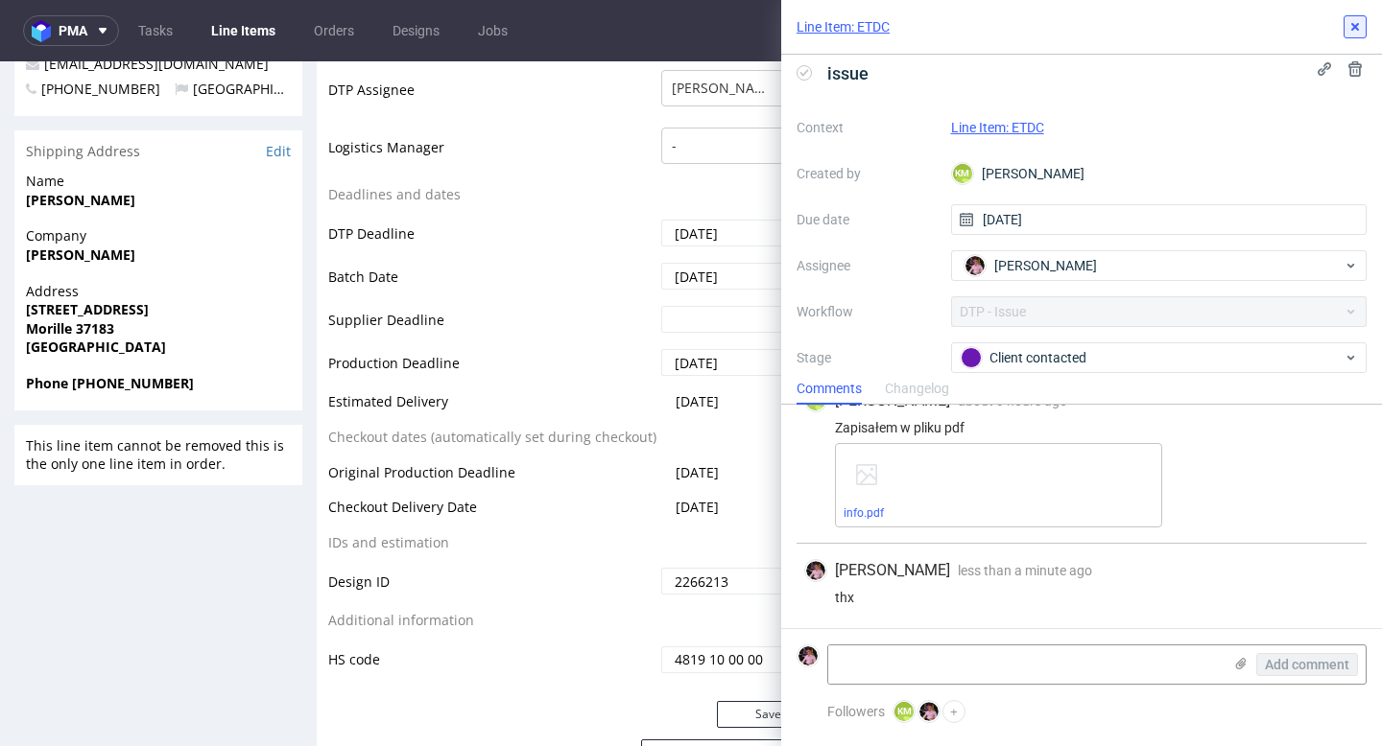
click at [1348, 24] on icon at bounding box center [1354, 26] width 15 height 15
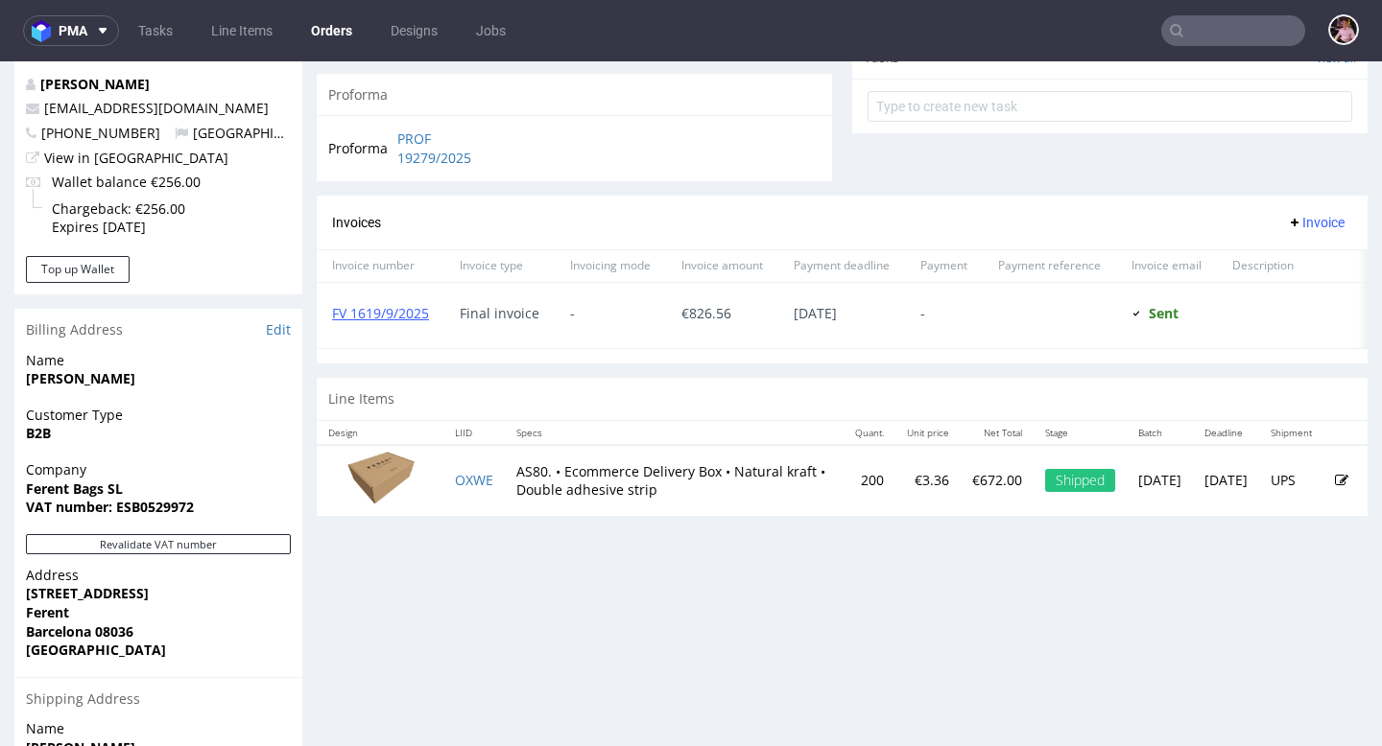
scroll to position [968, 0]
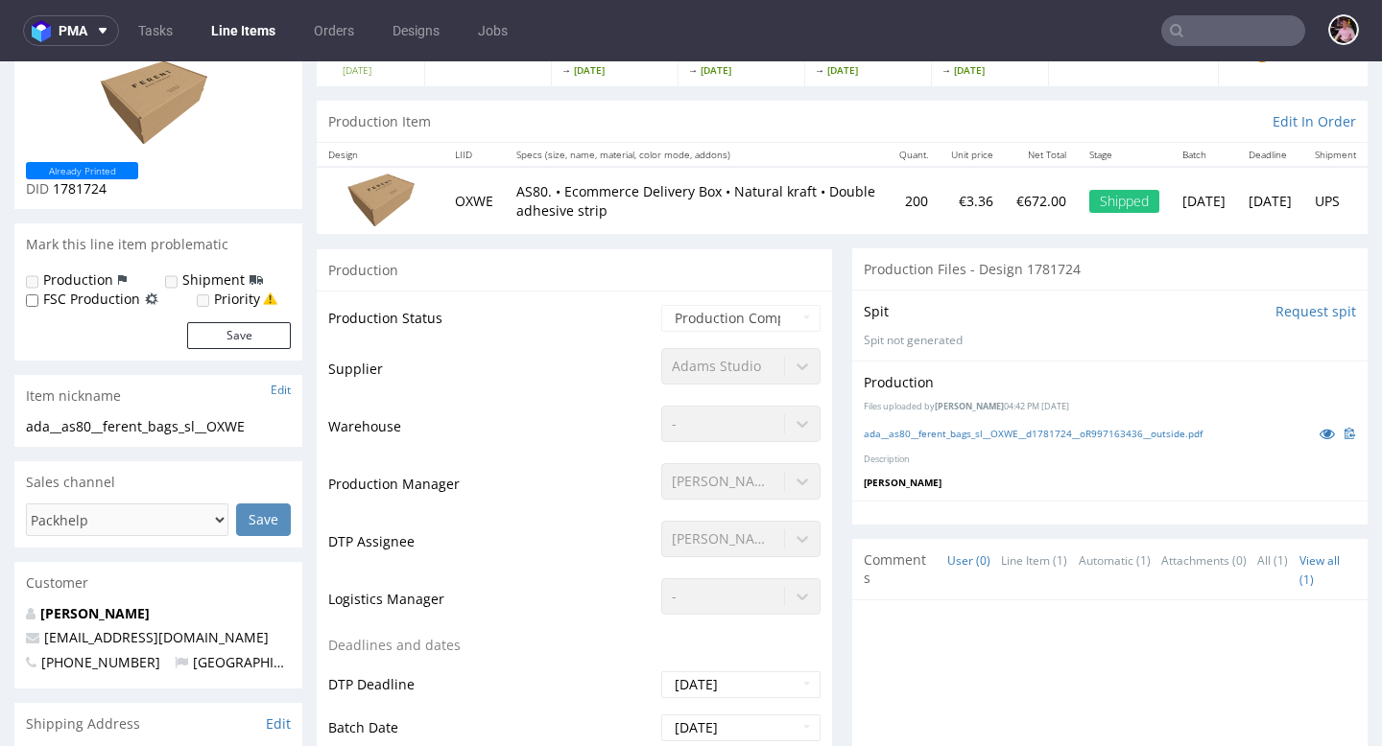
scroll to position [152, 0]
